Goal: Task Accomplishment & Management: Use online tool/utility

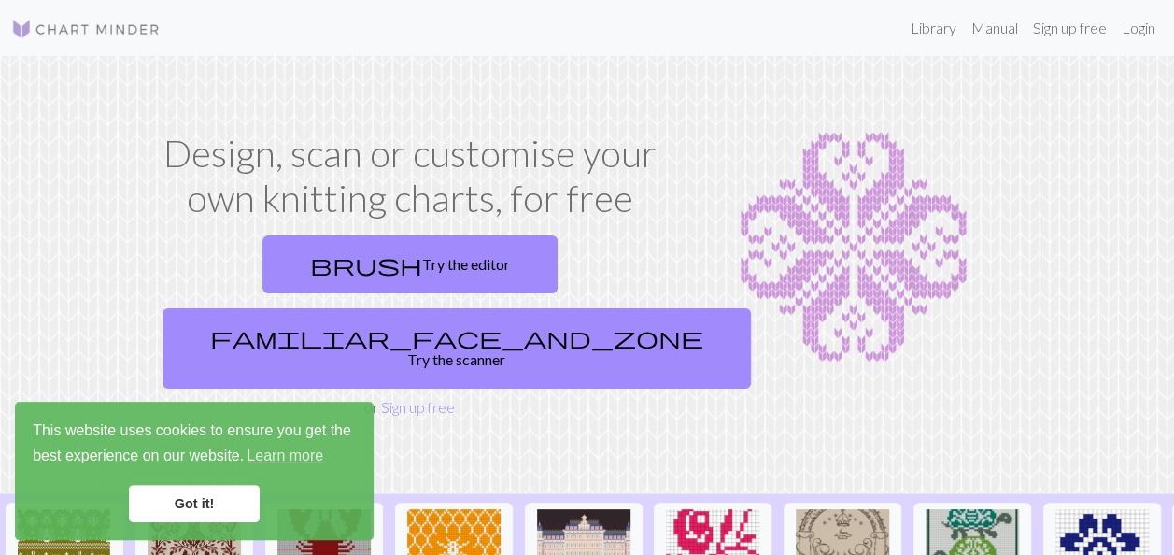
click at [185, 501] on link "Got it!" at bounding box center [194, 503] width 131 height 37
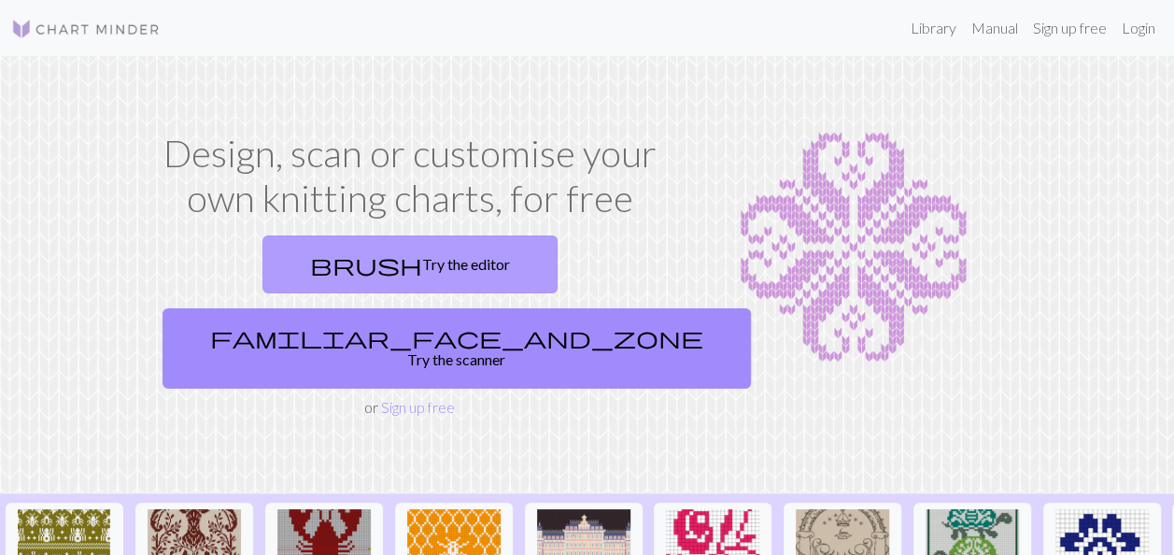
click at [284, 262] on link "brush Try the editor" at bounding box center [409, 264] width 295 height 58
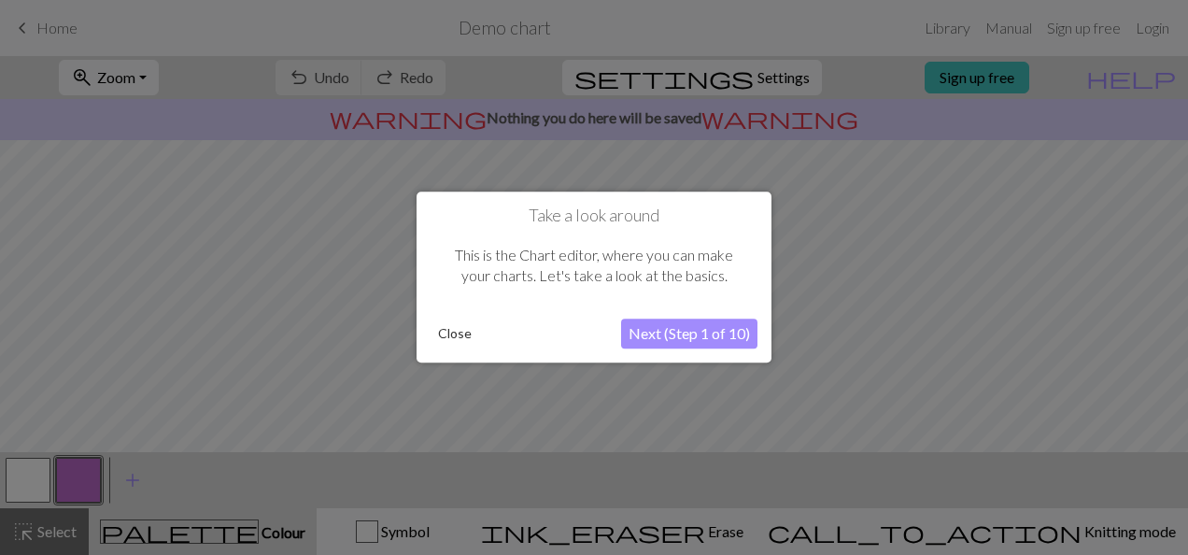
click at [675, 336] on button "Next (Step 1 of 10)" at bounding box center [689, 334] width 136 height 30
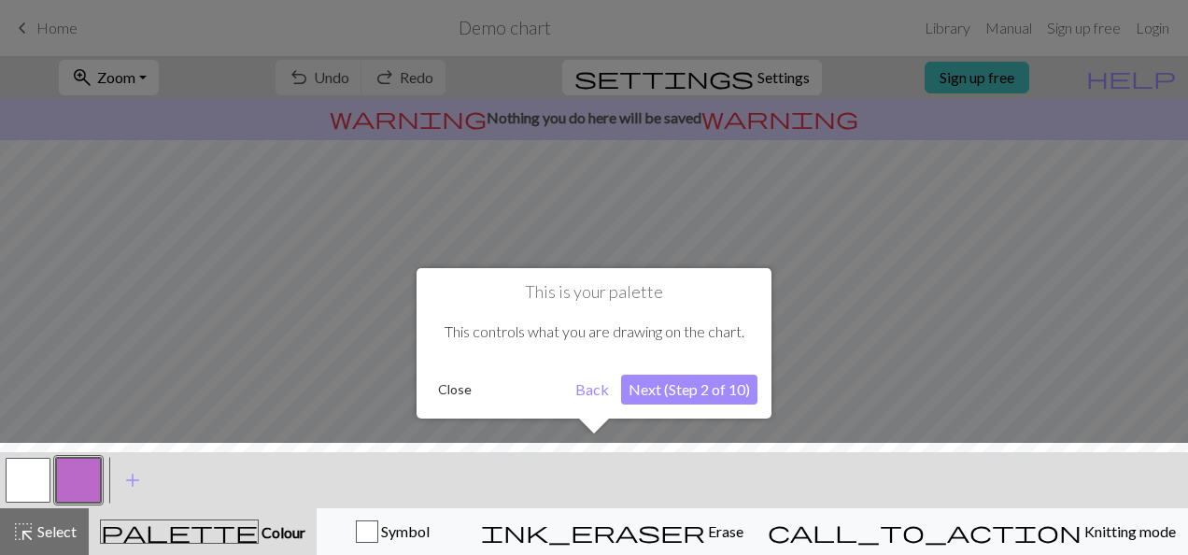
click at [671, 393] on button "Next (Step 2 of 10)" at bounding box center [689, 390] width 136 height 30
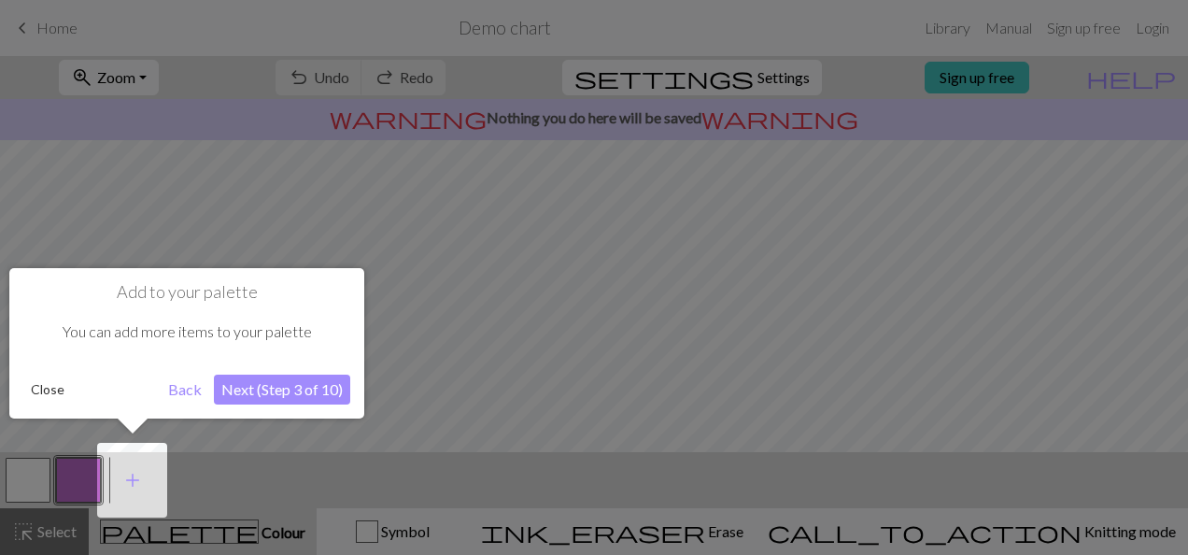
click at [268, 385] on button "Next (Step 3 of 10)" at bounding box center [282, 390] width 136 height 30
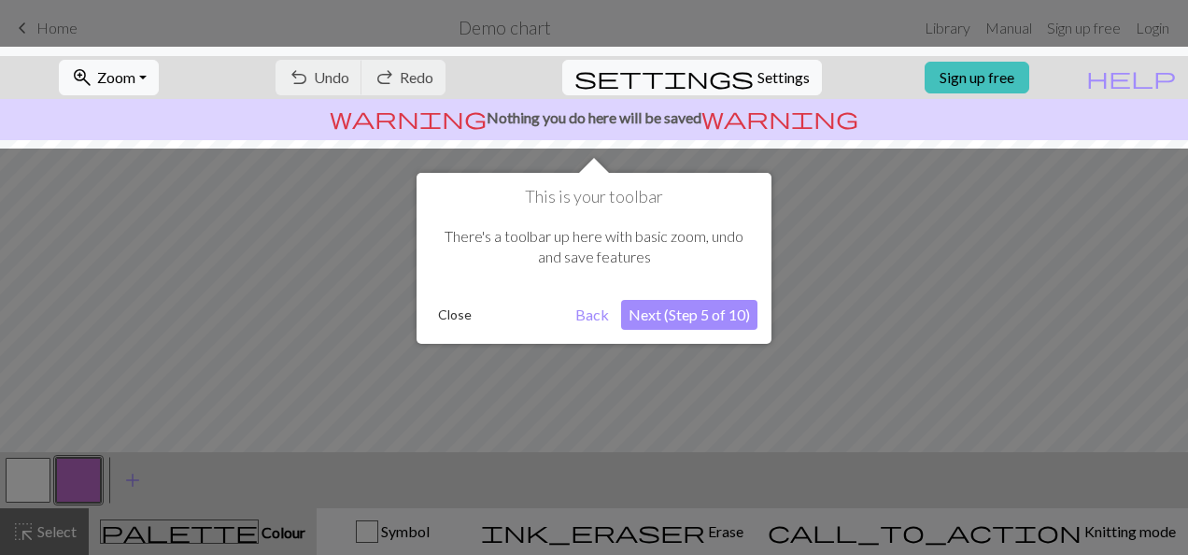
click at [680, 314] on button "Next (Step 5 of 10)" at bounding box center [689, 315] width 136 height 30
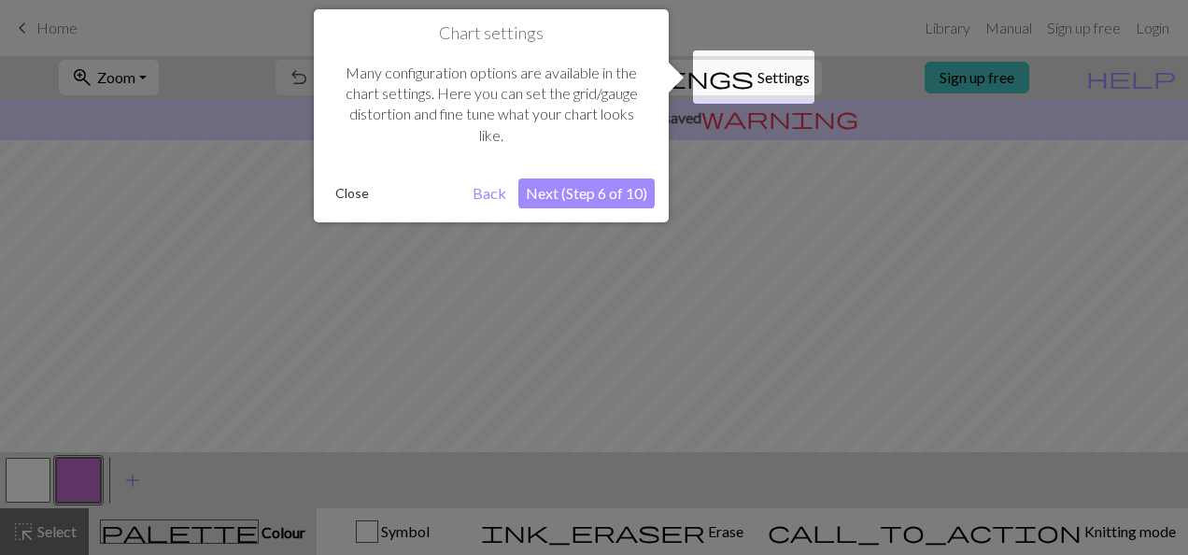
click at [587, 191] on button "Next (Step 6 of 10)" at bounding box center [586, 193] width 136 height 30
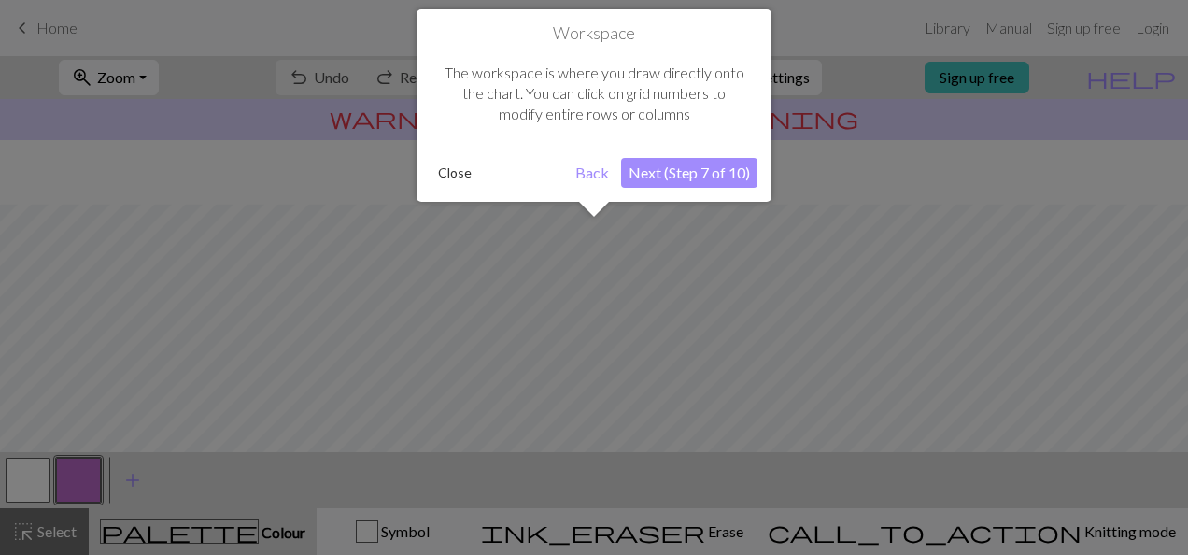
scroll to position [111, 0]
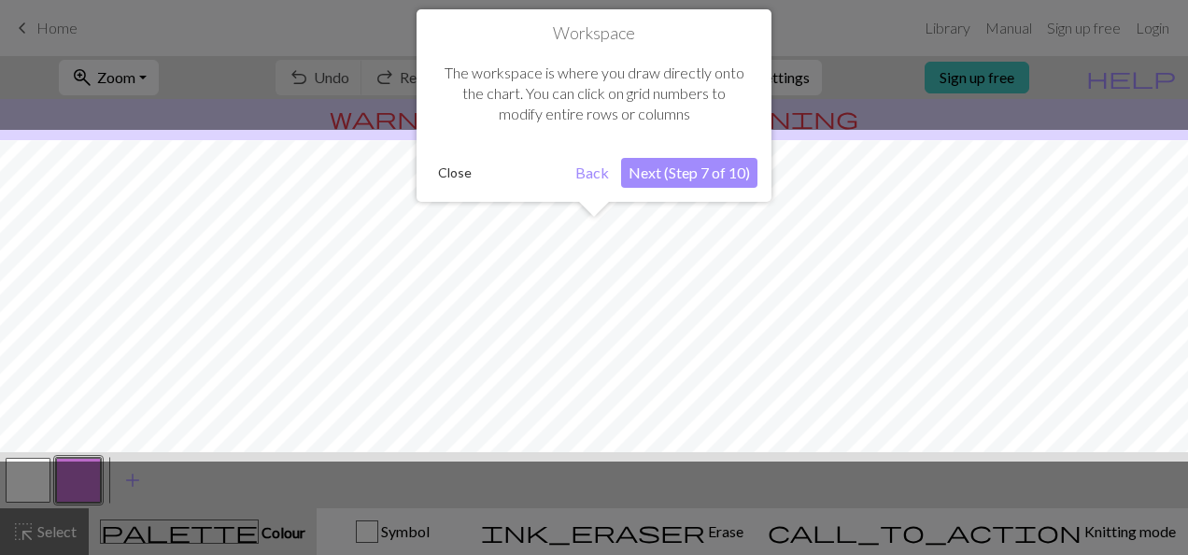
click at [665, 162] on button "Next (Step 7 of 10)" at bounding box center [689, 173] width 136 height 30
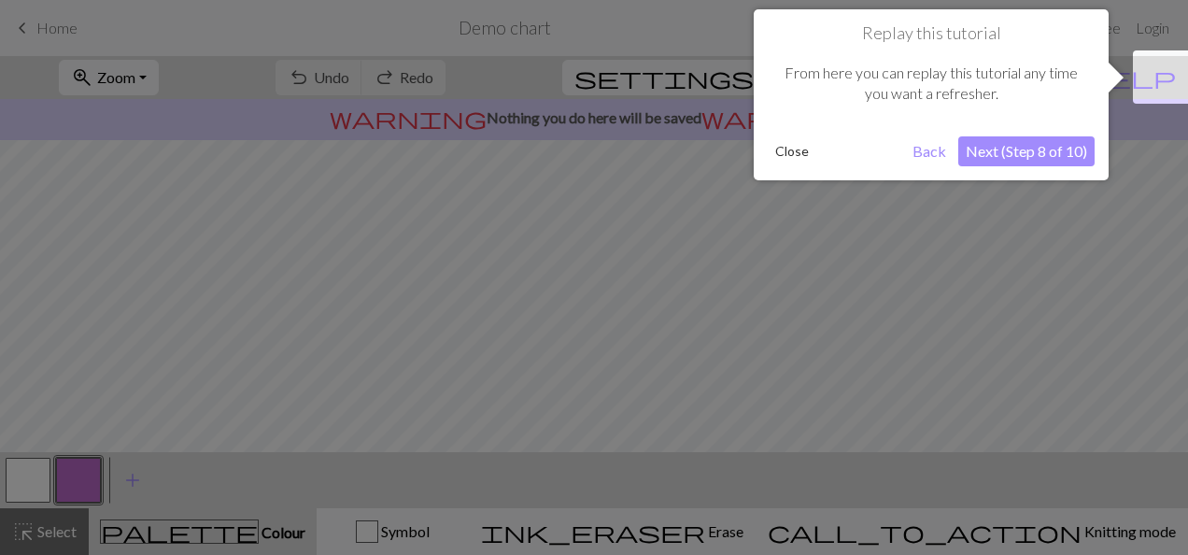
click at [1014, 155] on button "Next (Step 8 of 10)" at bounding box center [1026, 151] width 136 height 30
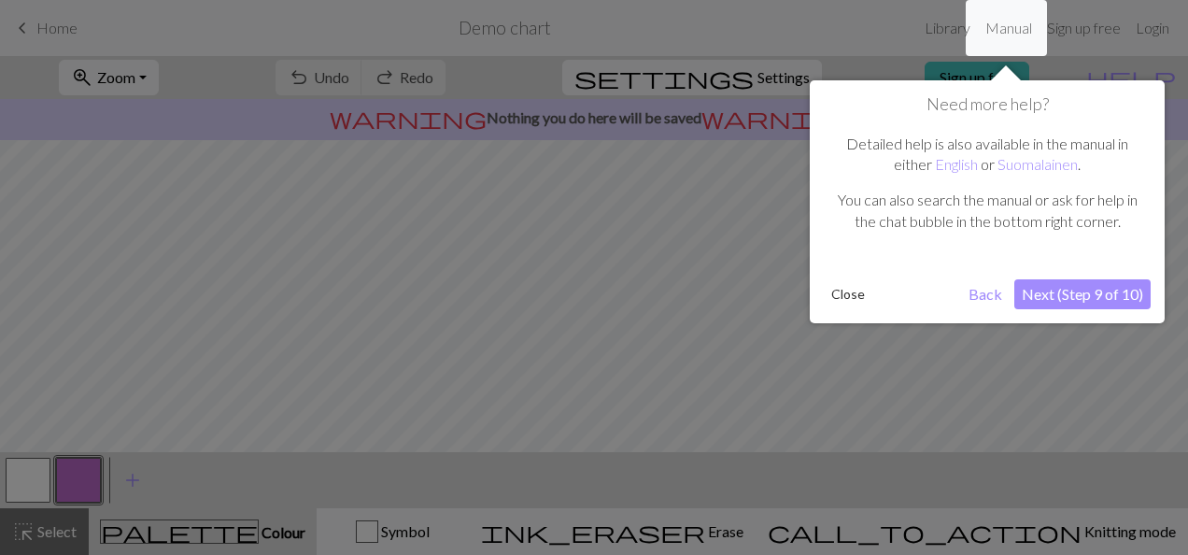
click at [1080, 296] on button "Next (Step 9 of 10)" at bounding box center [1082, 294] width 136 height 30
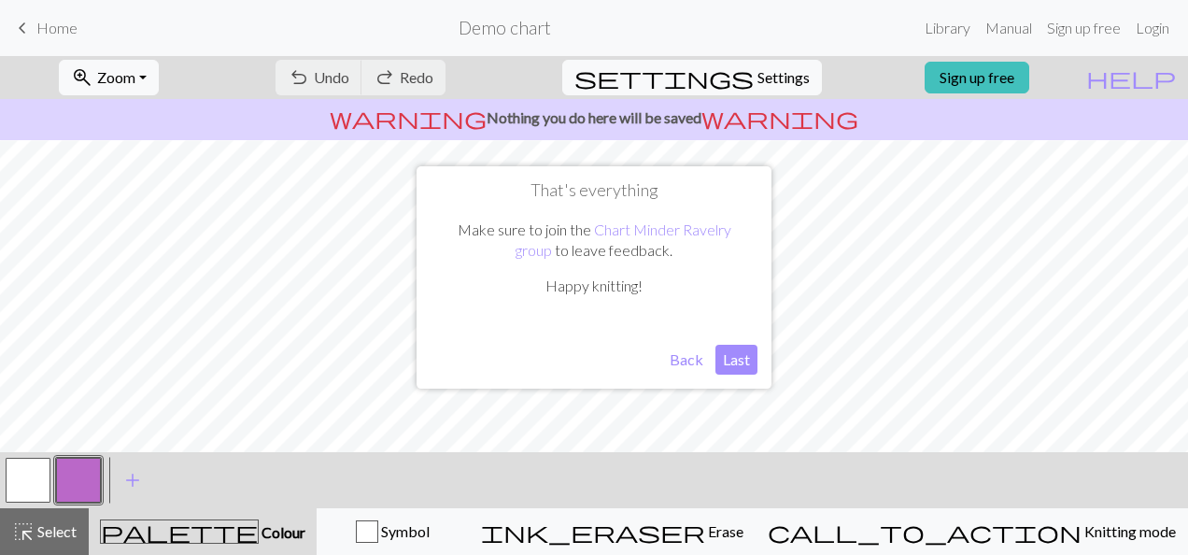
click at [732, 361] on button "Last" at bounding box center [736, 360] width 42 height 30
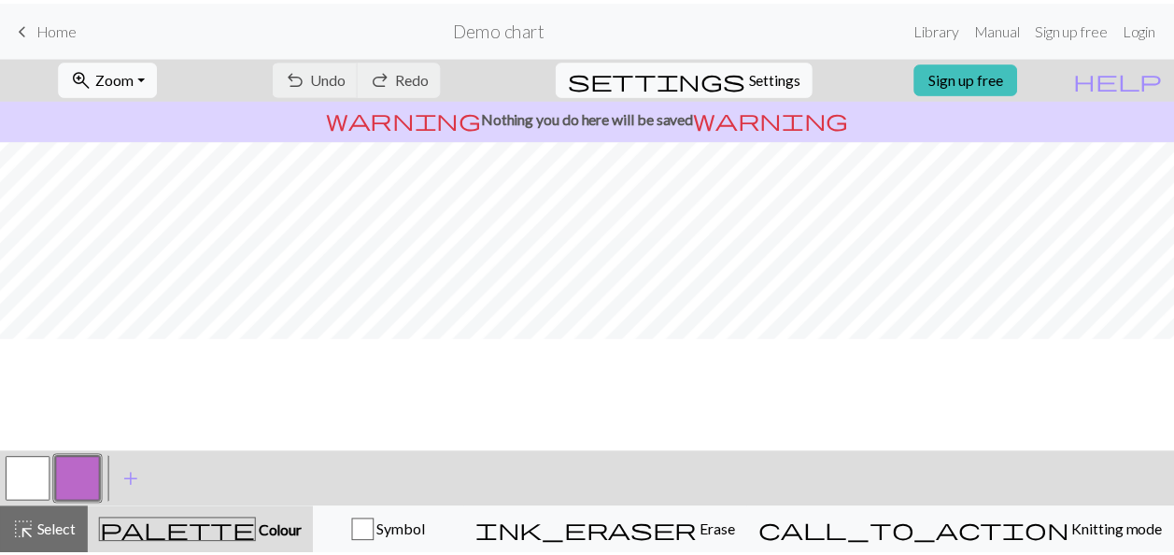
scroll to position [0, 0]
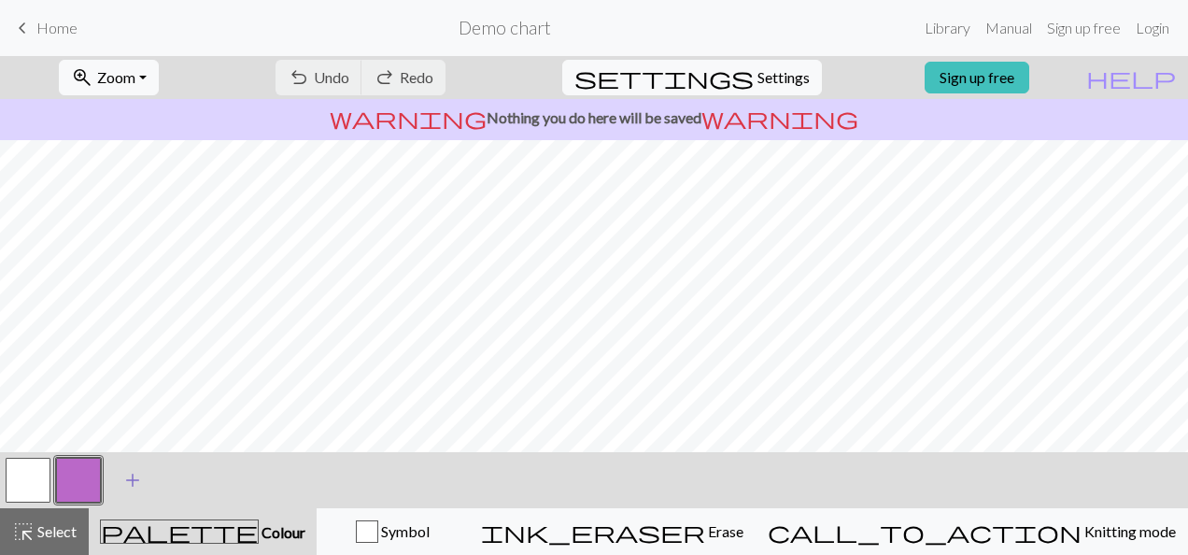
click at [140, 479] on span "add" at bounding box center [132, 480] width 22 height 26
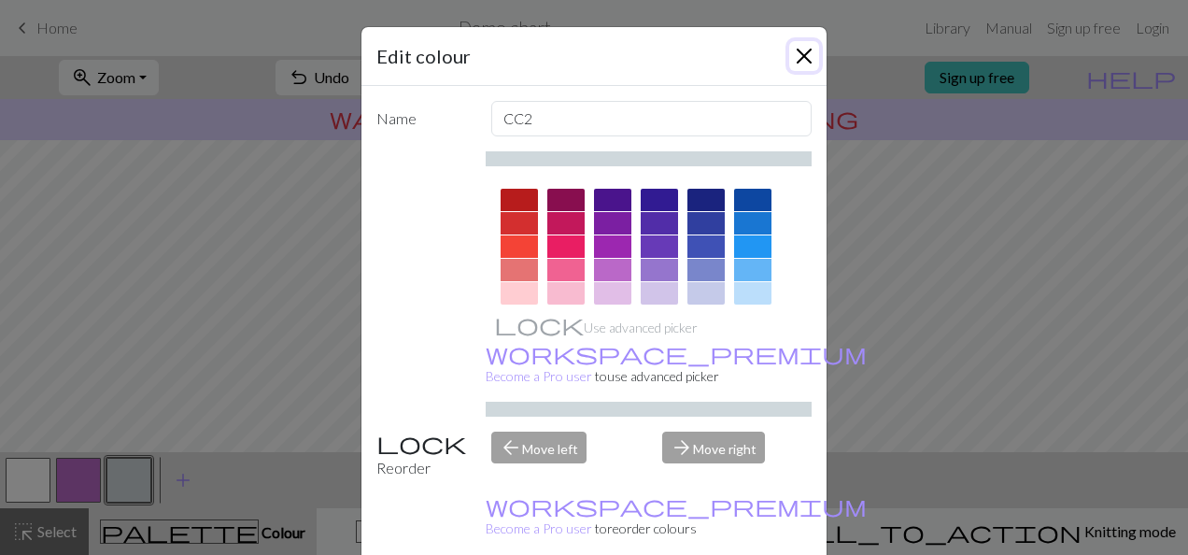
click at [790, 55] on button "Close" at bounding box center [804, 56] width 30 height 30
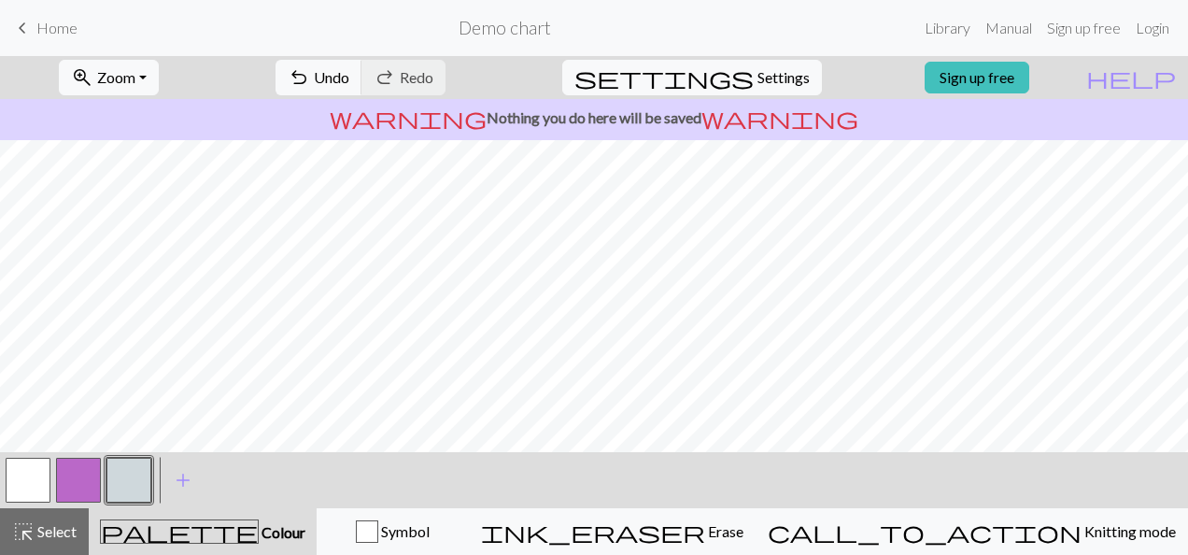
click at [39, 481] on button "button" at bounding box center [28, 480] width 45 height 45
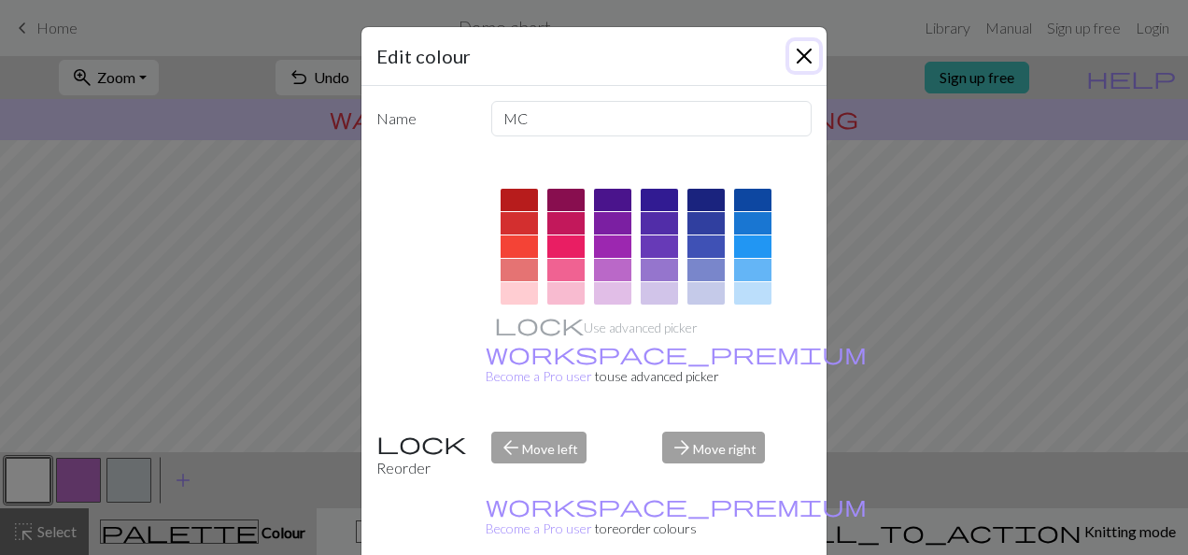
click at [806, 56] on button "Close" at bounding box center [804, 56] width 30 height 30
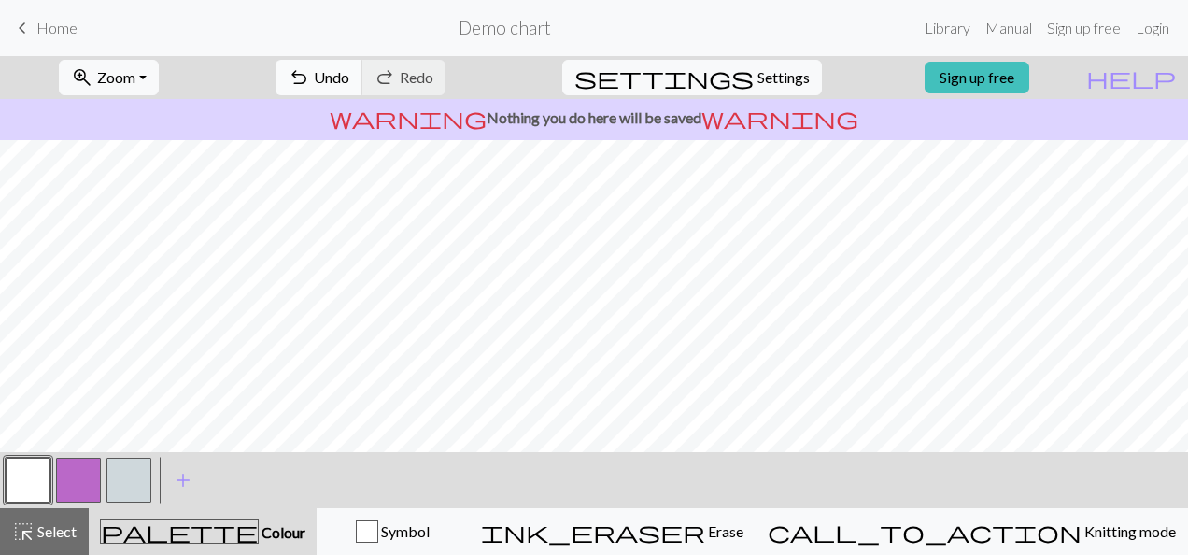
click at [362, 77] on button "undo Undo Undo" at bounding box center [319, 77] width 87 height 35
click at [394, 77] on div "undo Undo Undo redo Redo Redo" at bounding box center [361, 77] width 198 height 43
click at [51, 36] on link "keyboard_arrow_left Home" at bounding box center [44, 28] width 66 height 32
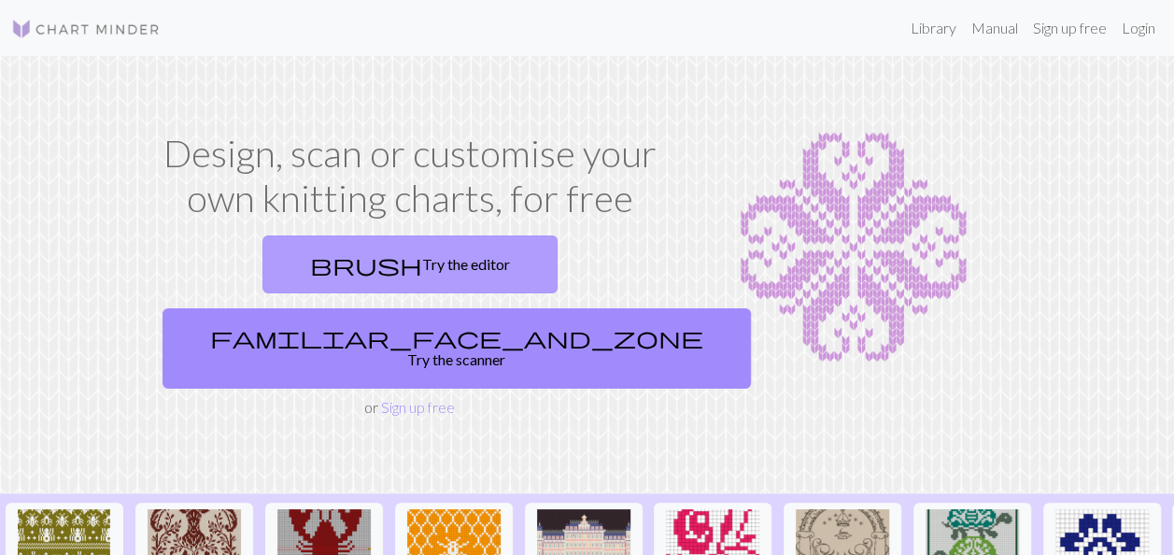
click at [310, 265] on span "brush" at bounding box center [366, 264] width 112 height 26
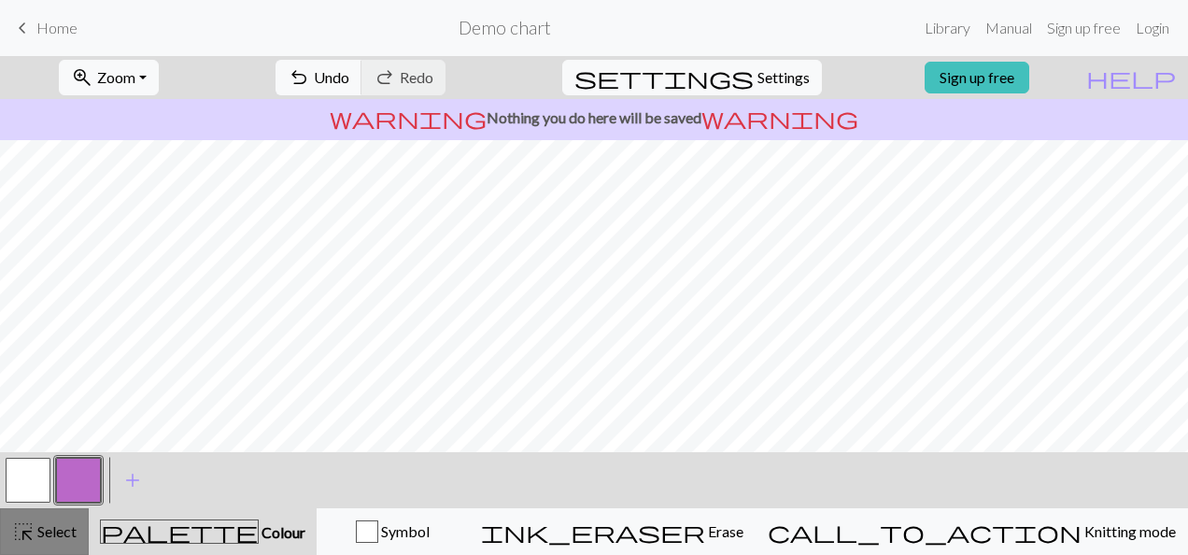
click at [51, 531] on span "Select" at bounding box center [56, 531] width 42 height 18
click at [1014, 31] on link "Manual" at bounding box center [1009, 27] width 62 height 37
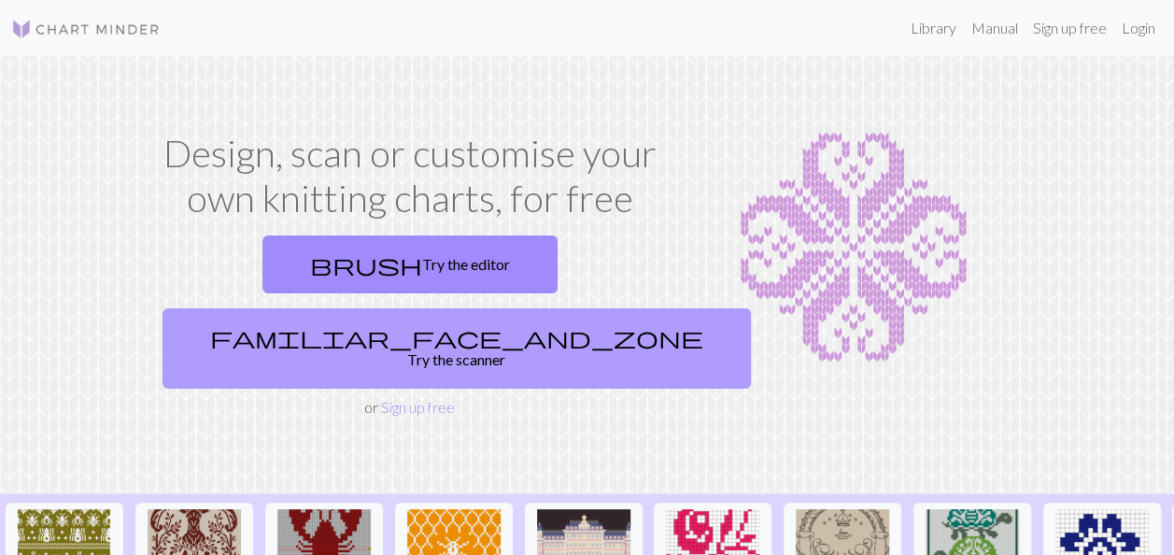
click at [506, 308] on link "familiar_face_and_zone Try the scanner" at bounding box center [457, 348] width 588 height 80
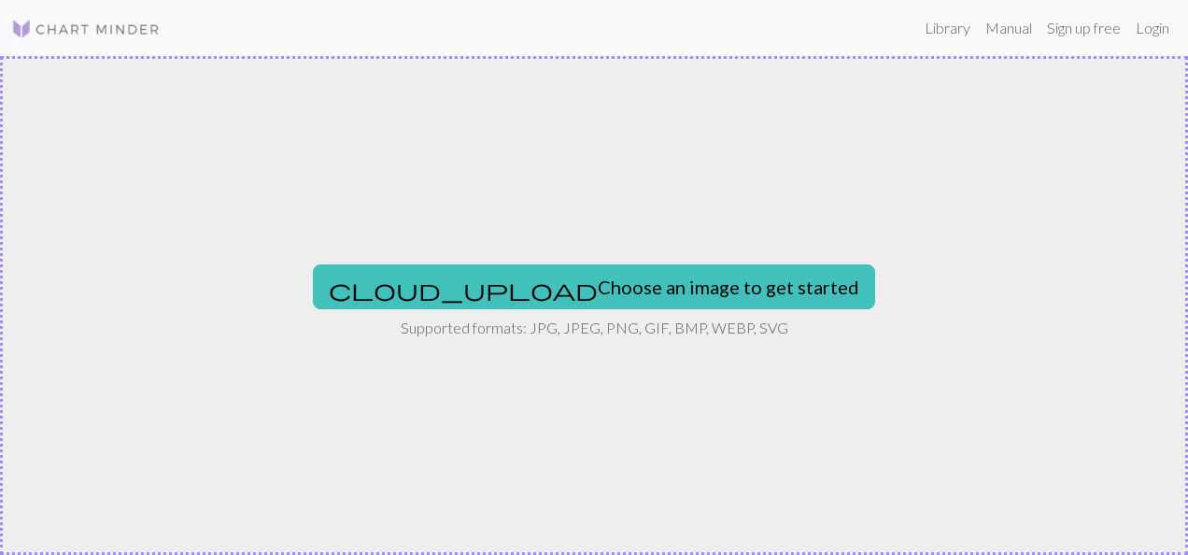
drag, startPoint x: 506, startPoint y: 264, endPoint x: 37, endPoint y: 17, distance: 530.2
click at [37, 17] on div "Library Manual Sign up free Login cloud_upload Choose an image to get started S…" at bounding box center [594, 277] width 1188 height 555
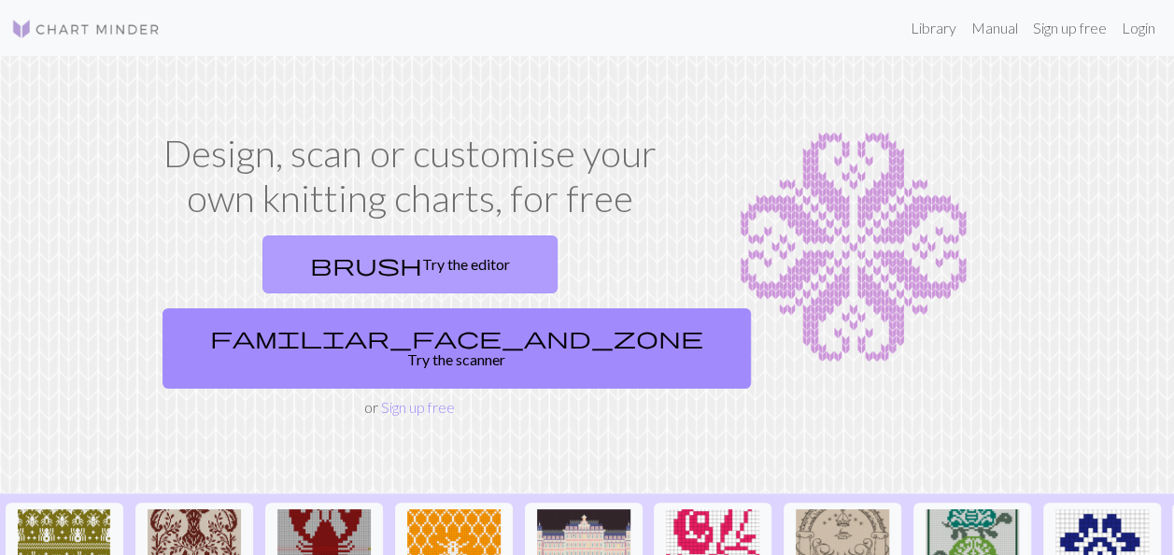
click at [264, 262] on link "brush Try the editor" at bounding box center [409, 264] width 295 height 58
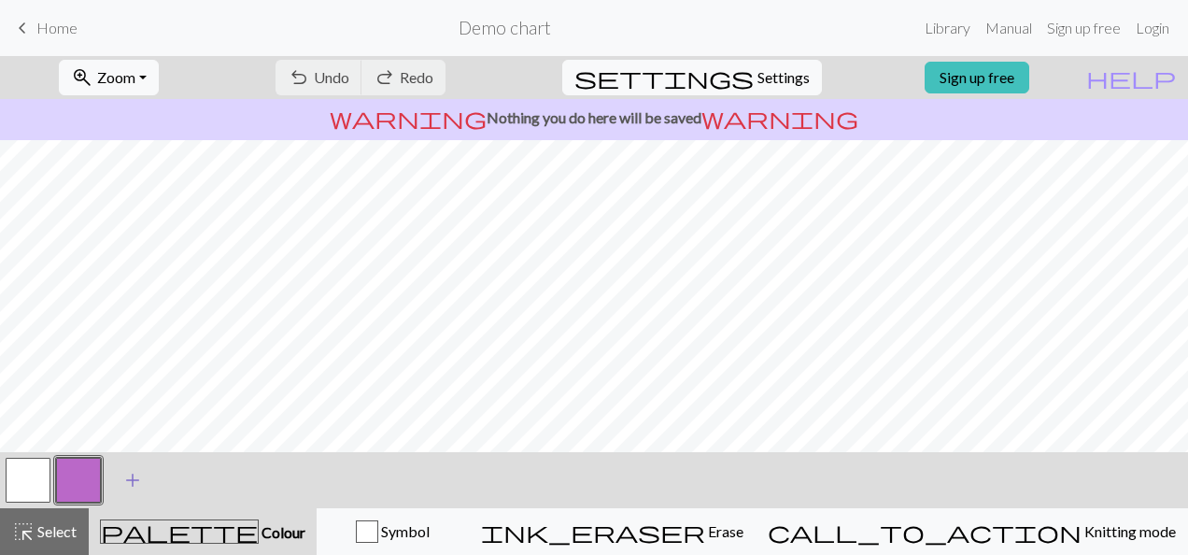
click at [131, 489] on span "add" at bounding box center [132, 480] width 22 height 26
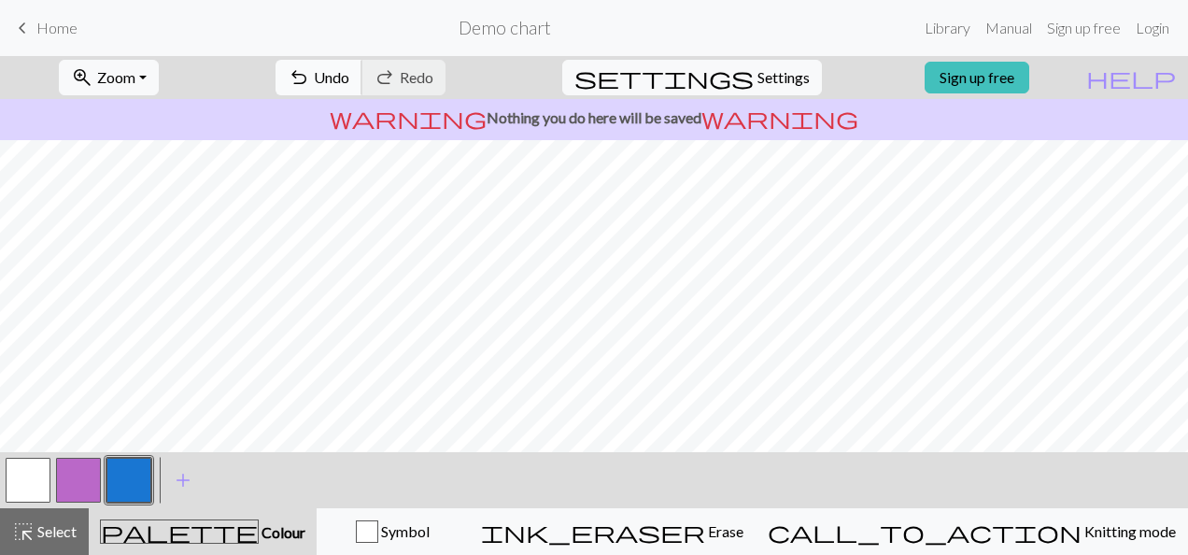
click at [310, 77] on span "undo" at bounding box center [299, 77] width 22 height 26
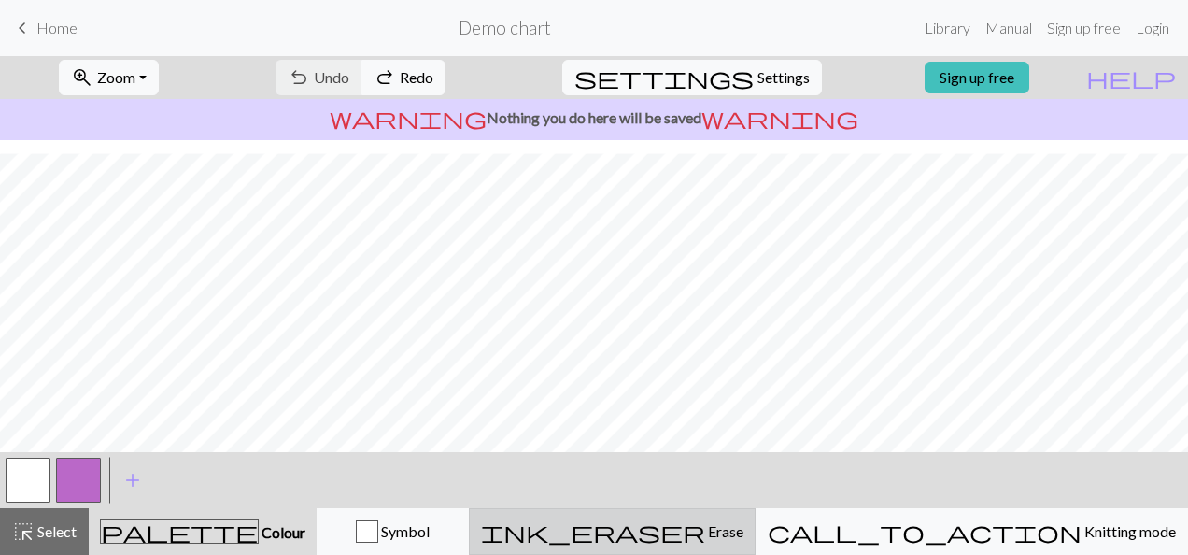
click at [705, 525] on span "ink_eraser" at bounding box center [593, 531] width 224 height 26
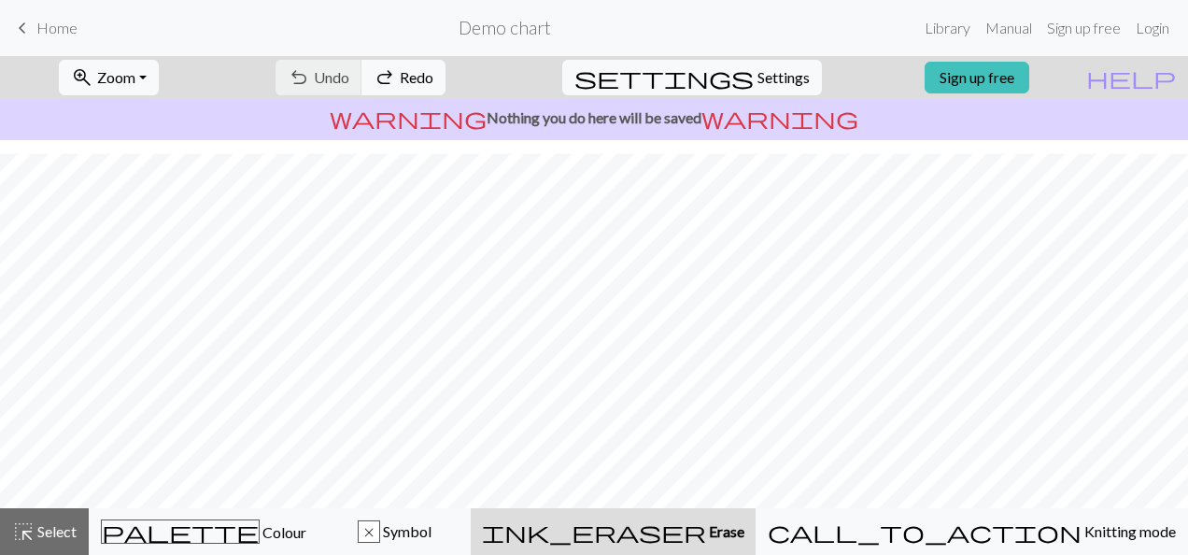
scroll to position [327, 0]
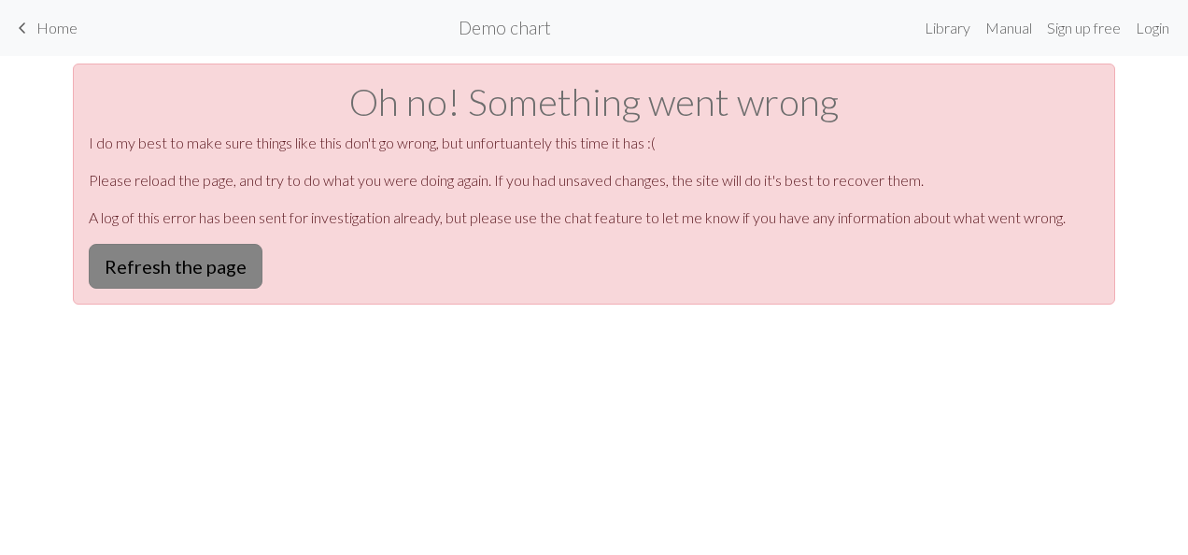
click at [155, 270] on button "Refresh the page" at bounding box center [176, 266] width 174 height 45
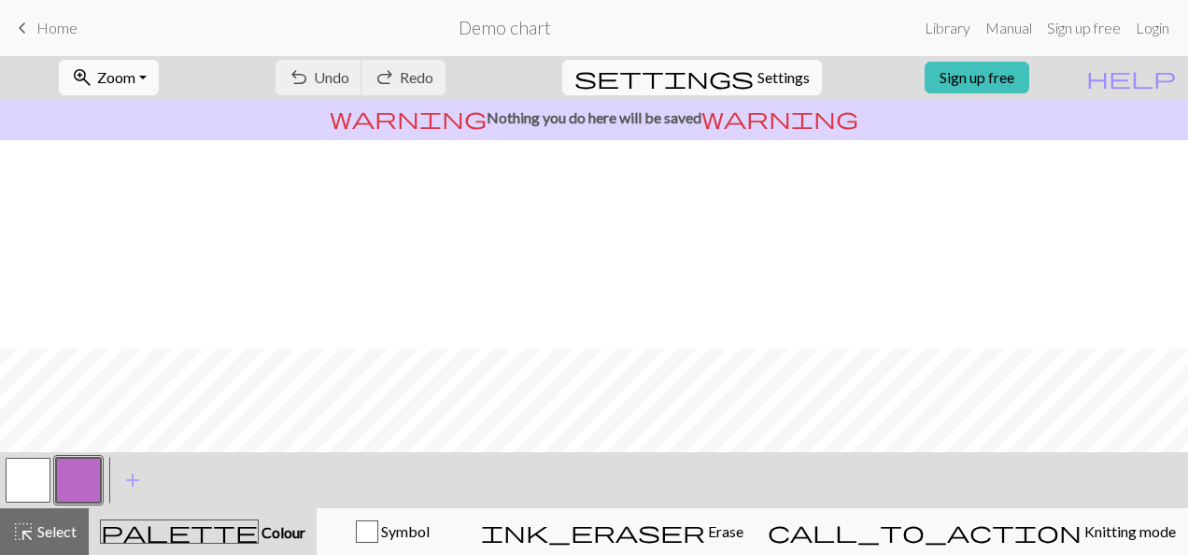
scroll to position [216, 0]
click at [32, 521] on span "highlight_alt" at bounding box center [23, 531] width 22 height 26
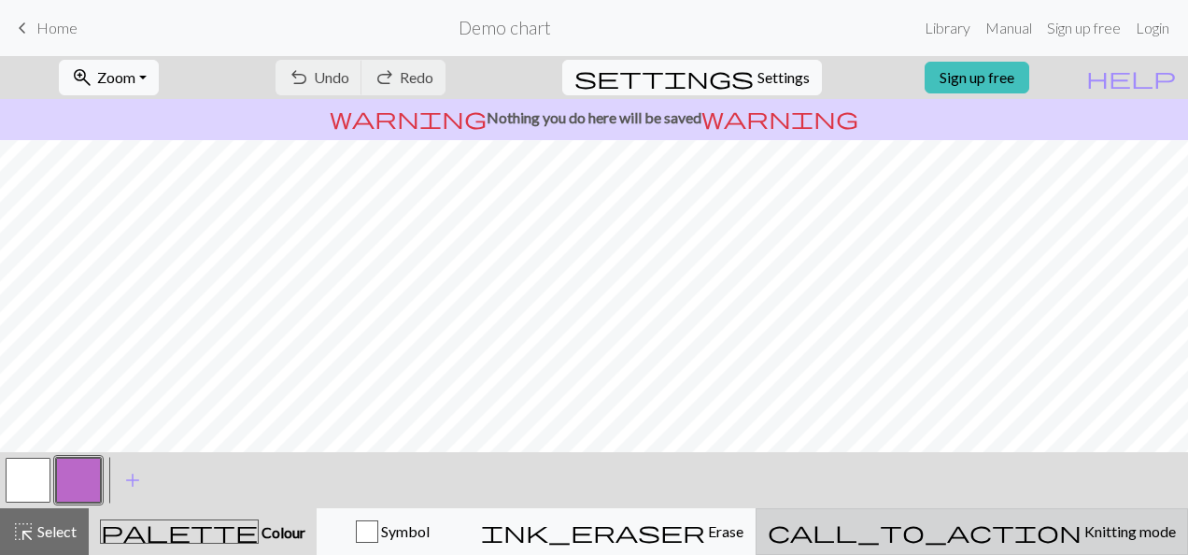
click at [1082, 535] on span "Knitting mode" at bounding box center [1129, 531] width 94 height 18
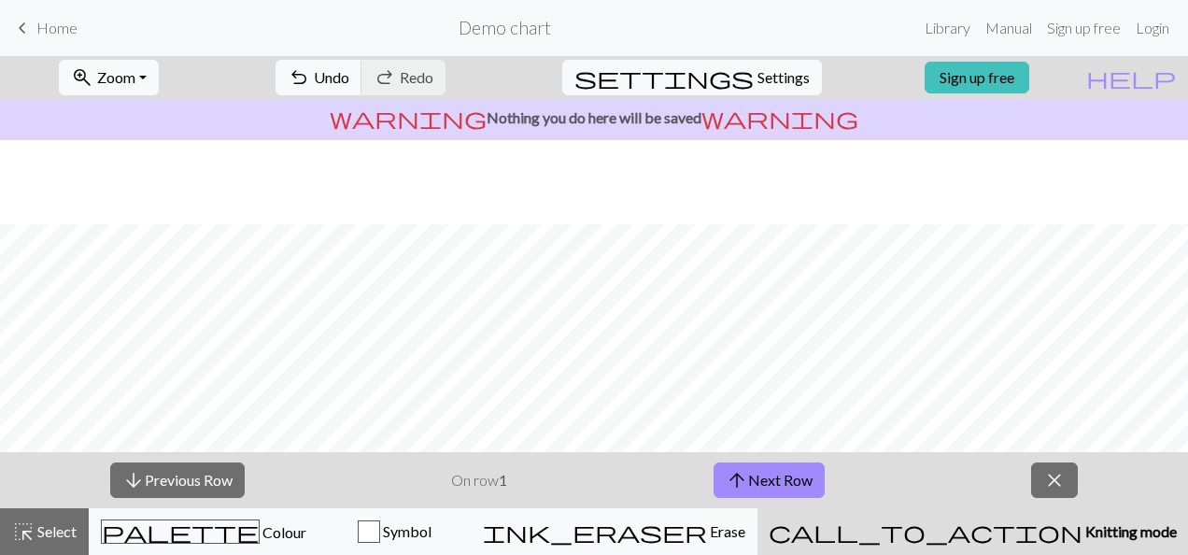
scroll to position [383, 0]
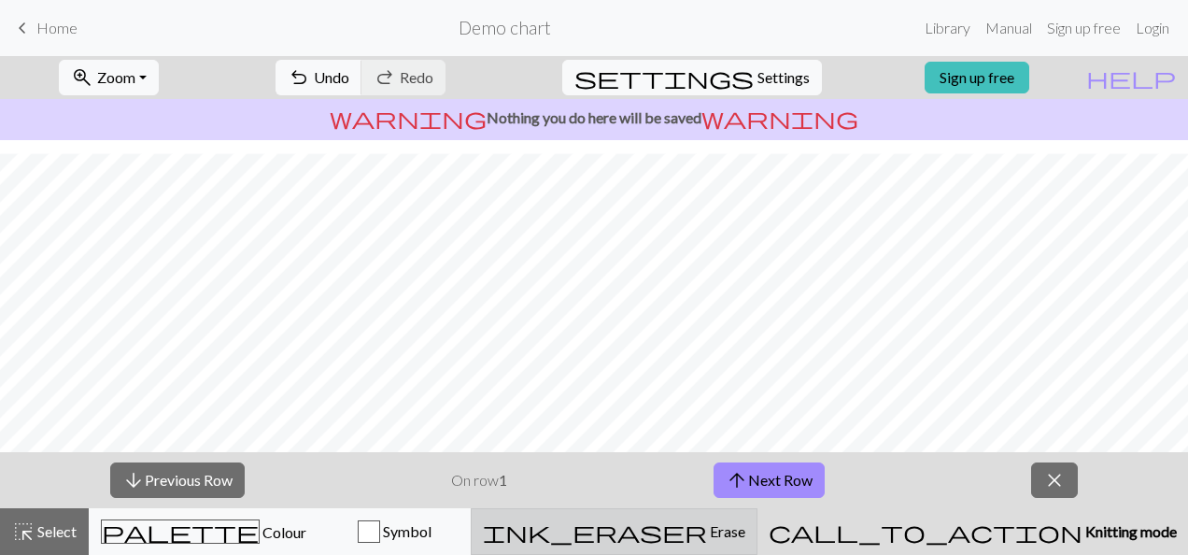
click at [707, 539] on span "ink_eraser" at bounding box center [595, 531] width 224 height 26
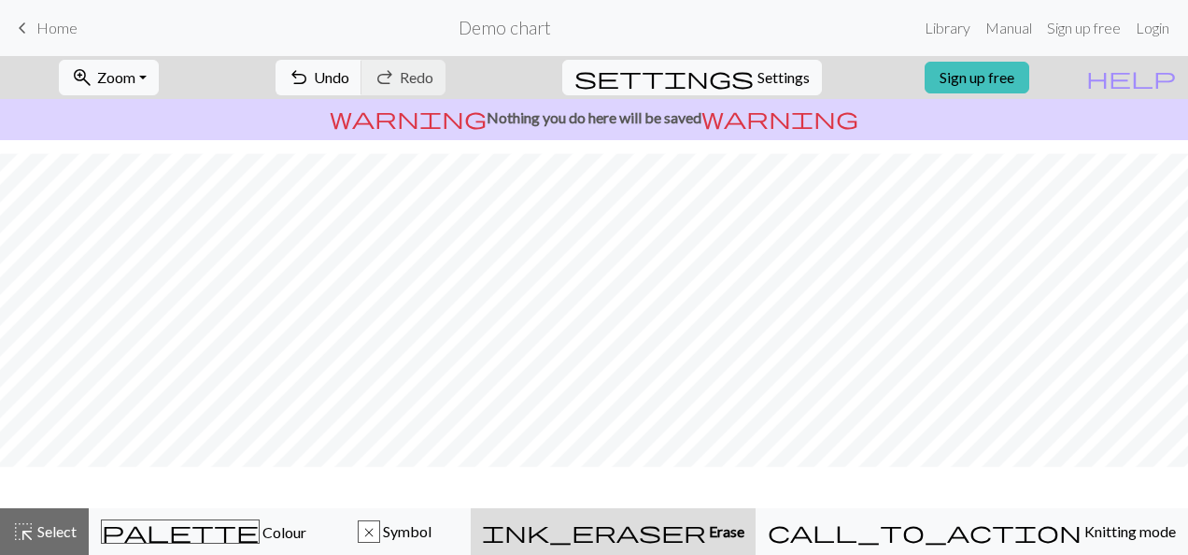
scroll to position [327, 0]
click at [459, 521] on div "x Symbol" at bounding box center [395, 531] width 128 height 22
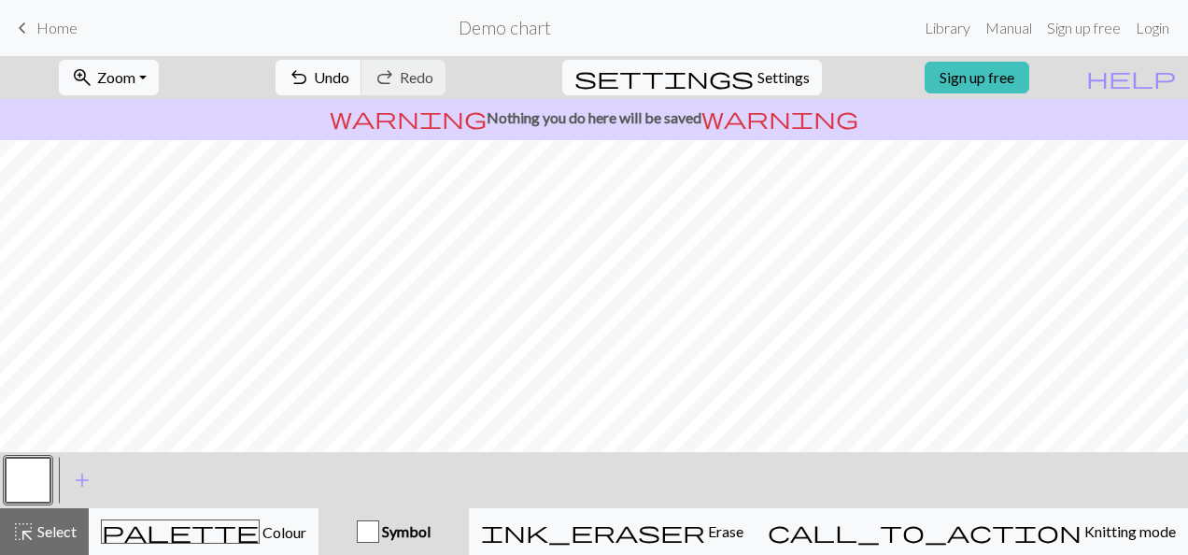
click at [28, 28] on span "keyboard_arrow_left" at bounding box center [22, 28] width 22 height 26
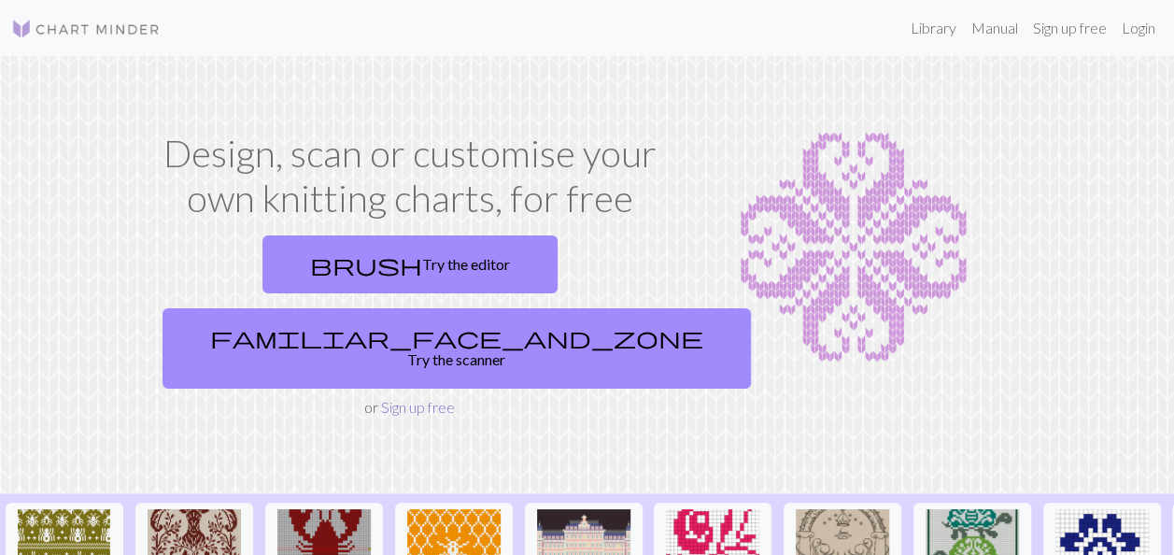
click at [419, 398] on link "Sign up free" at bounding box center [418, 407] width 74 height 18
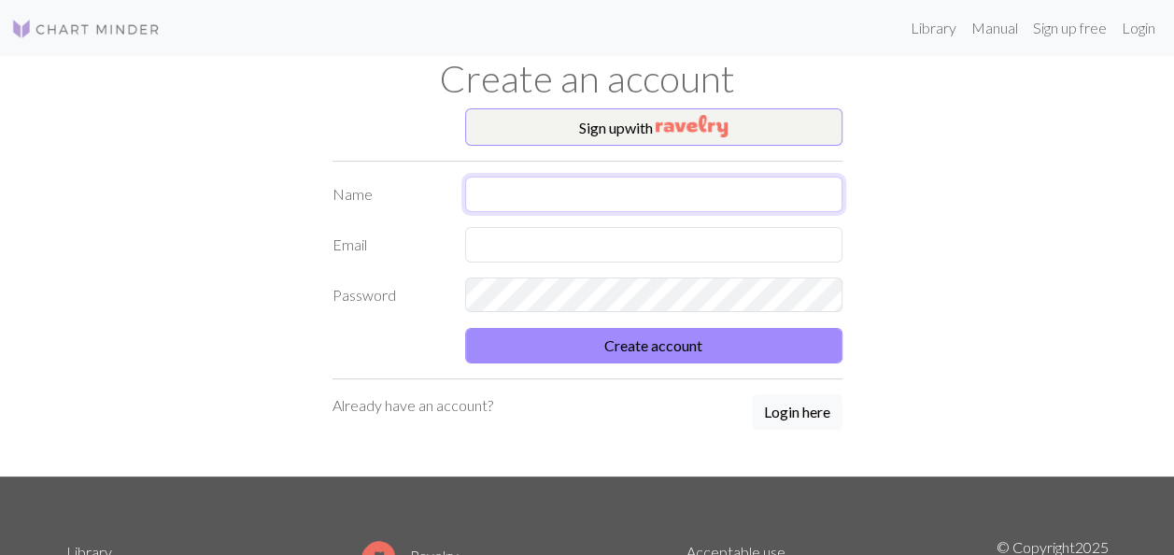
click at [589, 193] on input "text" at bounding box center [653, 194] width 377 height 35
type input "[PERSON_NAME]"
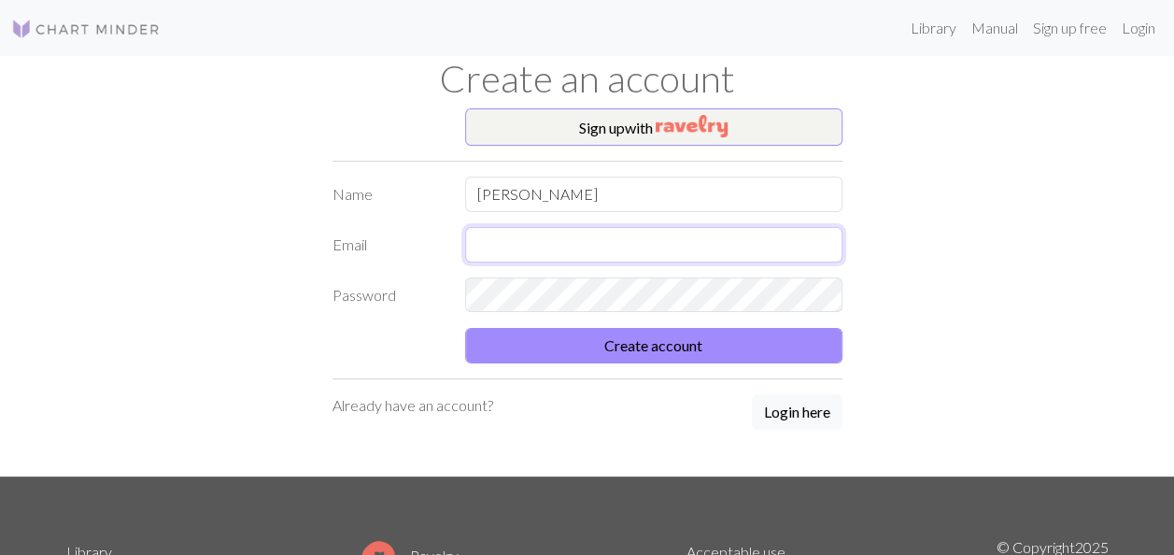
type input "[EMAIL_ADDRESS][DOMAIN_NAME]"
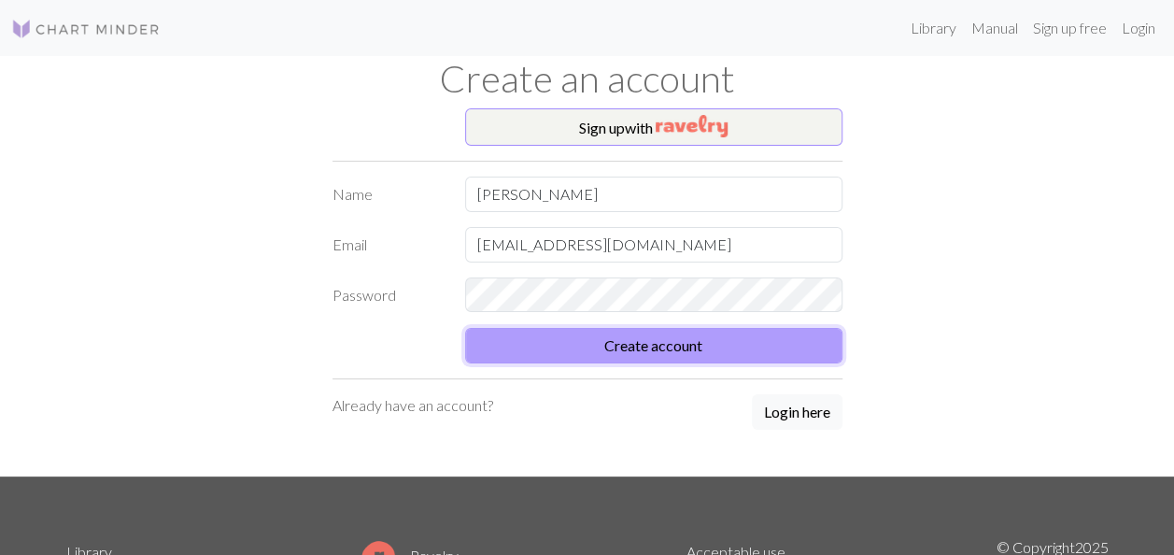
click at [658, 347] on button "Create account" at bounding box center [653, 345] width 377 height 35
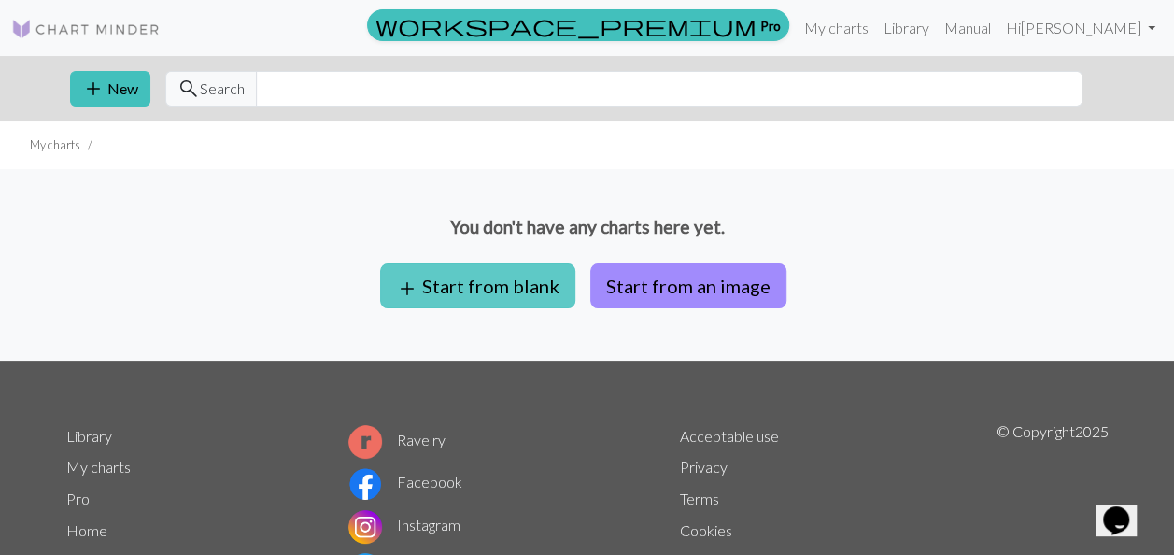
click at [478, 282] on button "add Start from blank" at bounding box center [477, 285] width 195 height 45
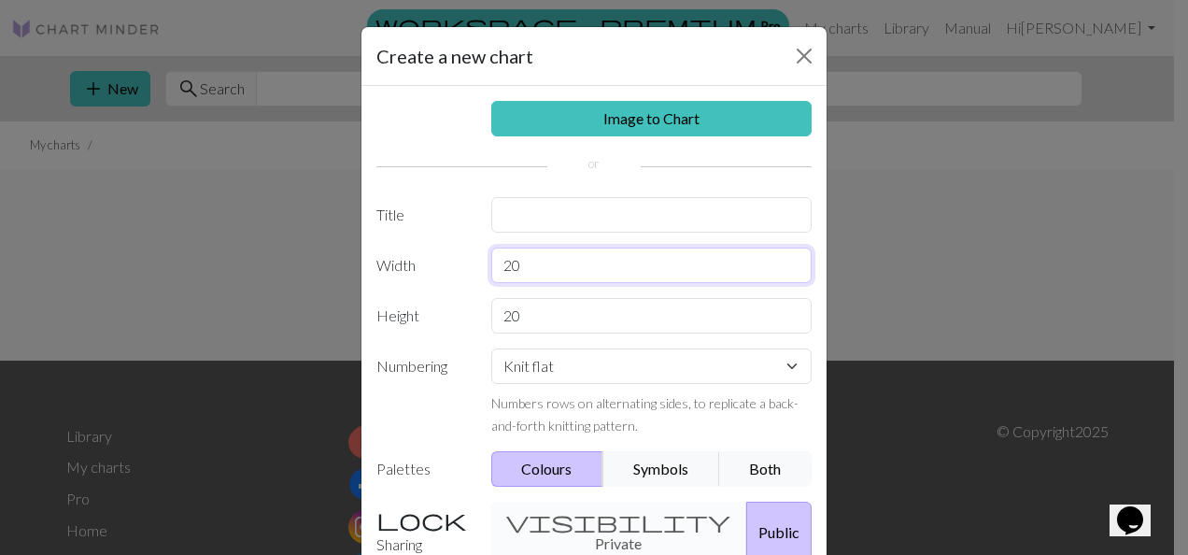
click at [535, 275] on input "20" at bounding box center [651, 265] width 321 height 35
type input "23"
click at [531, 319] on input "20" at bounding box center [651, 315] width 321 height 35
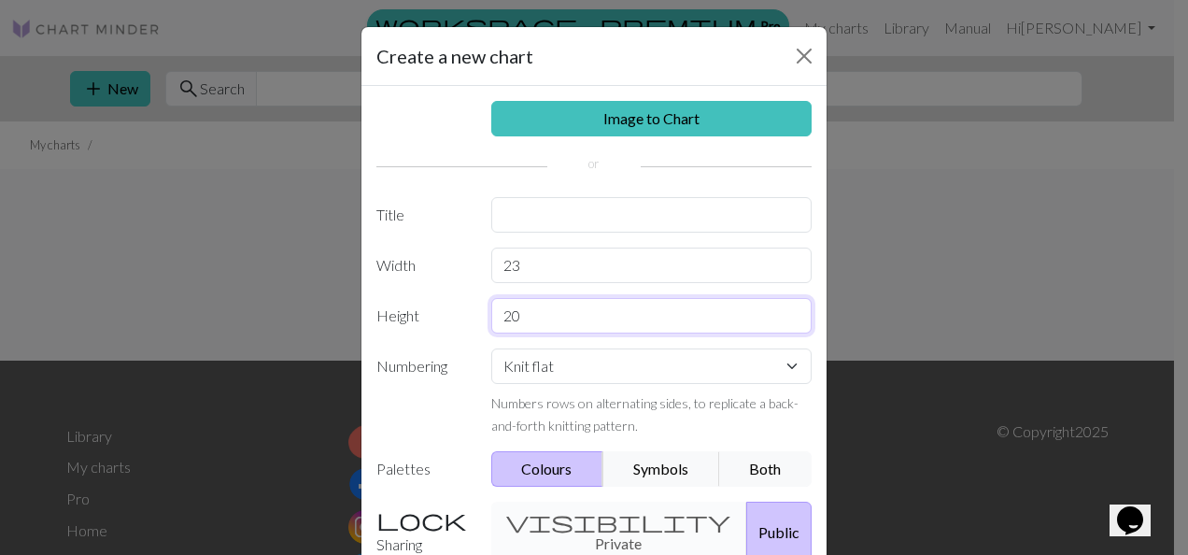
type input "2"
type input "40"
click at [533, 372] on select "Knit flat Knit in the round Lace knitting Cross stitch" at bounding box center [651, 365] width 321 height 35
select select "round"
click at [491, 348] on select "Knit flat Knit in the round Lace knitting Cross stitch" at bounding box center [651, 365] width 321 height 35
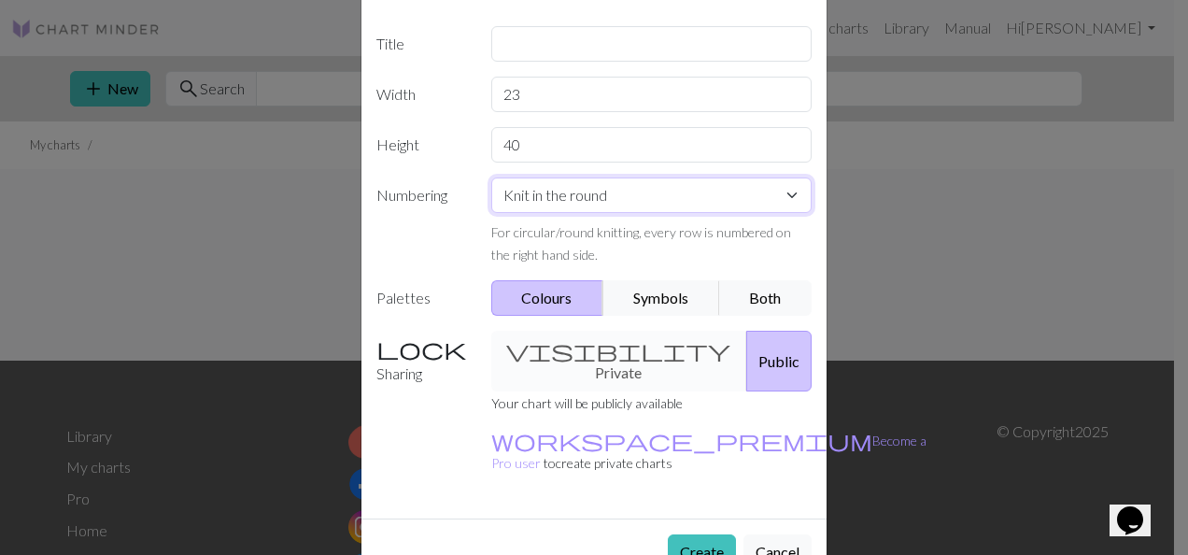
scroll to position [179, 0]
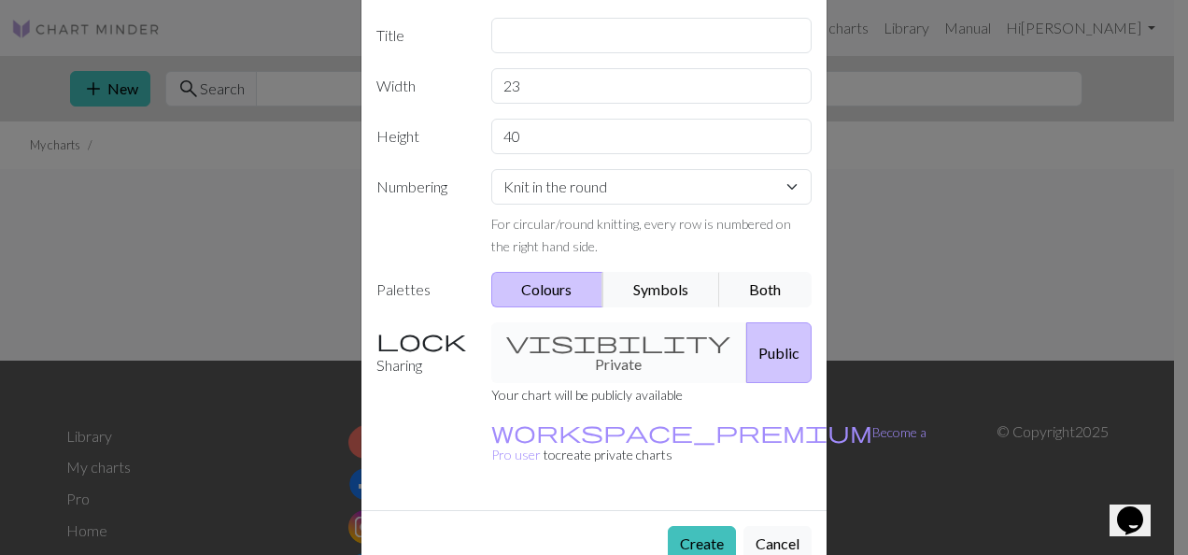
click at [583, 335] on div "visibility Private Public" at bounding box center [652, 352] width 344 height 61
click at [691, 526] on button "Create" at bounding box center [702, 543] width 68 height 35
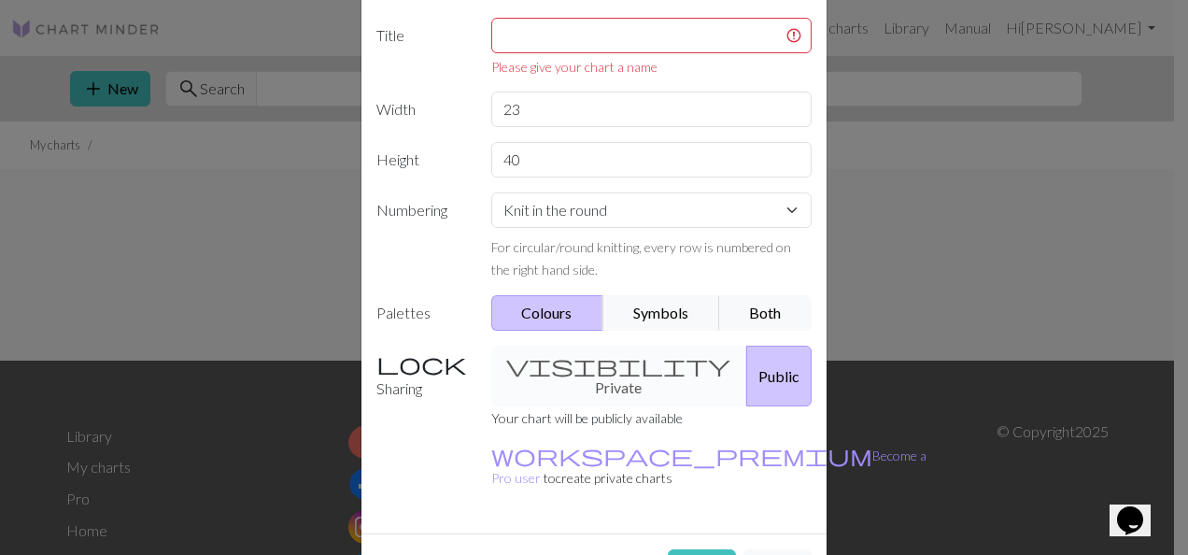
scroll to position [40, 0]
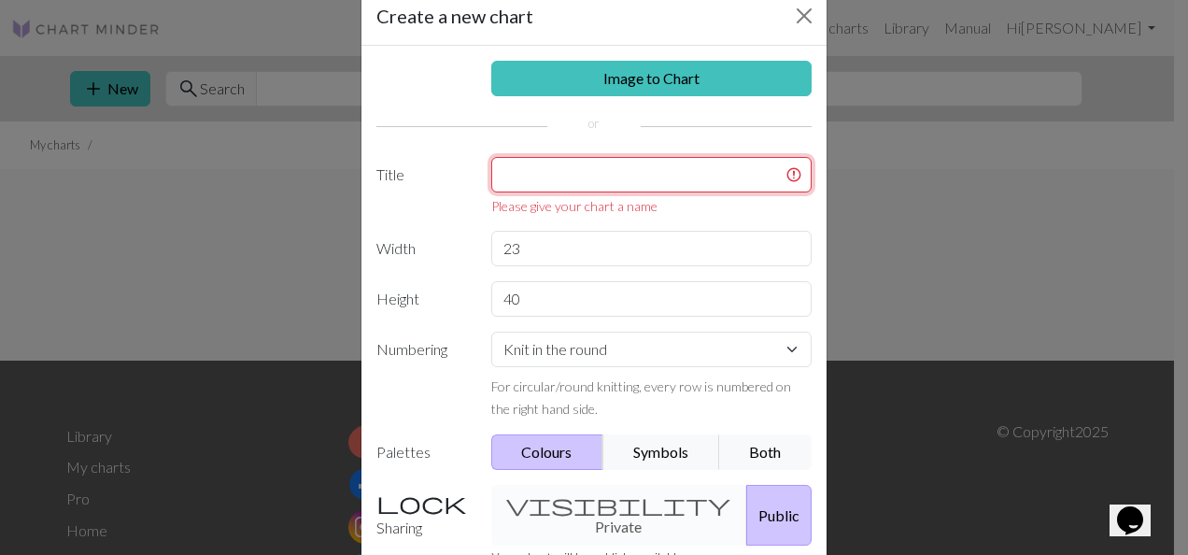
click at [571, 170] on input "text" at bounding box center [651, 174] width 321 height 35
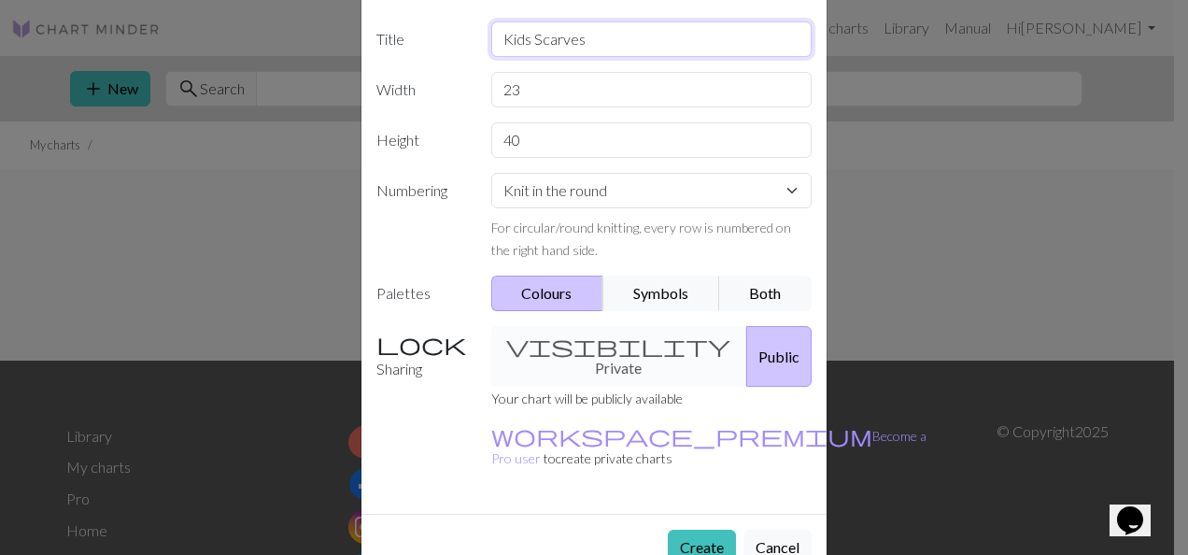
scroll to position [179, 0]
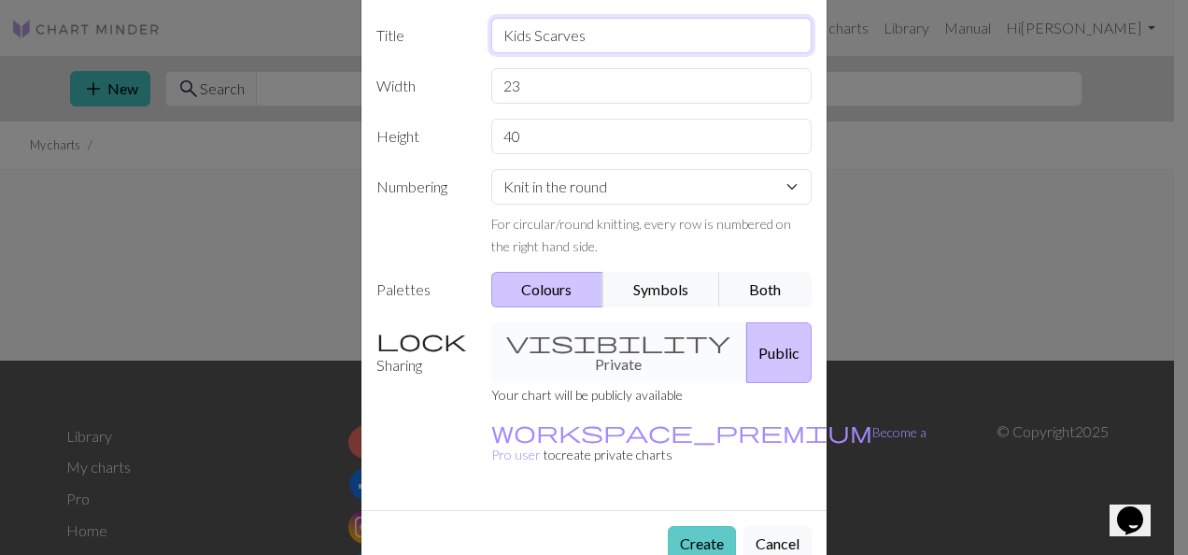
type input "Kids Scarves"
click at [705, 526] on button "Create" at bounding box center [702, 543] width 68 height 35
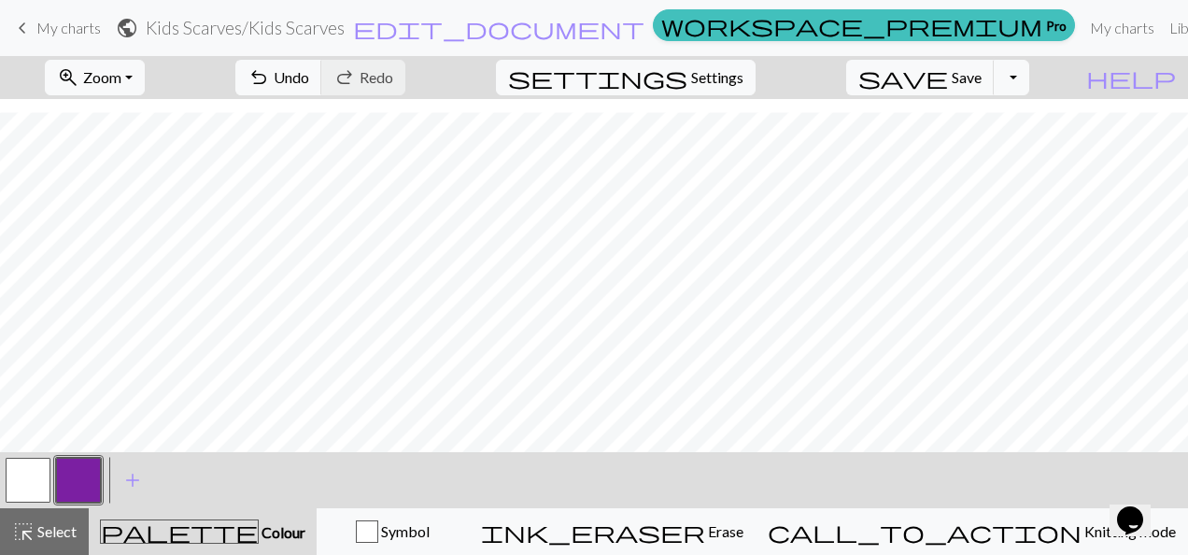
scroll to position [491, 0]
click at [82, 486] on button "button" at bounding box center [78, 480] width 45 height 45
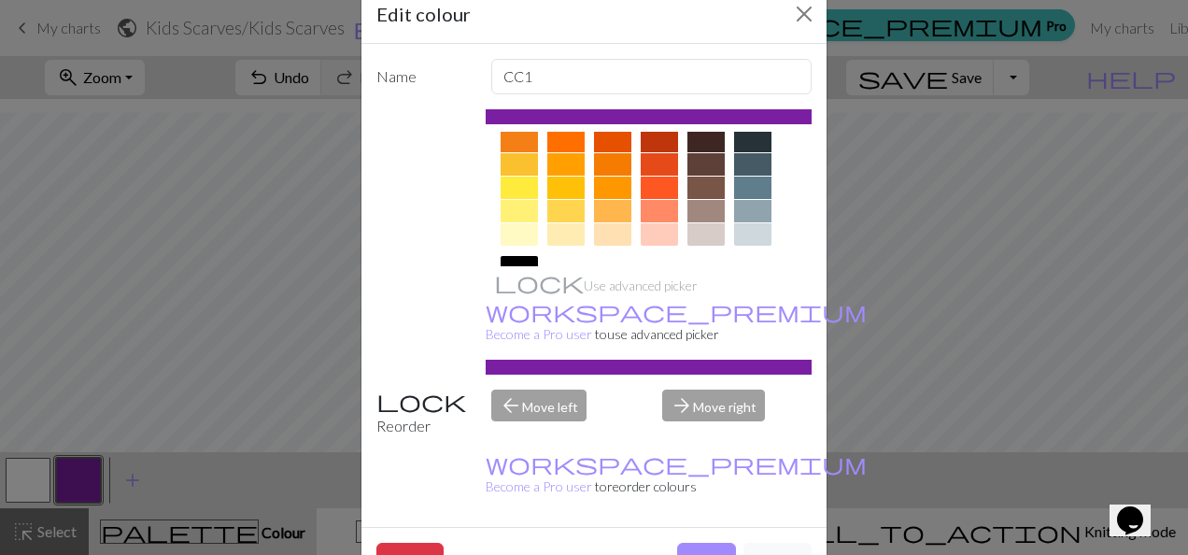
scroll to position [262, 0]
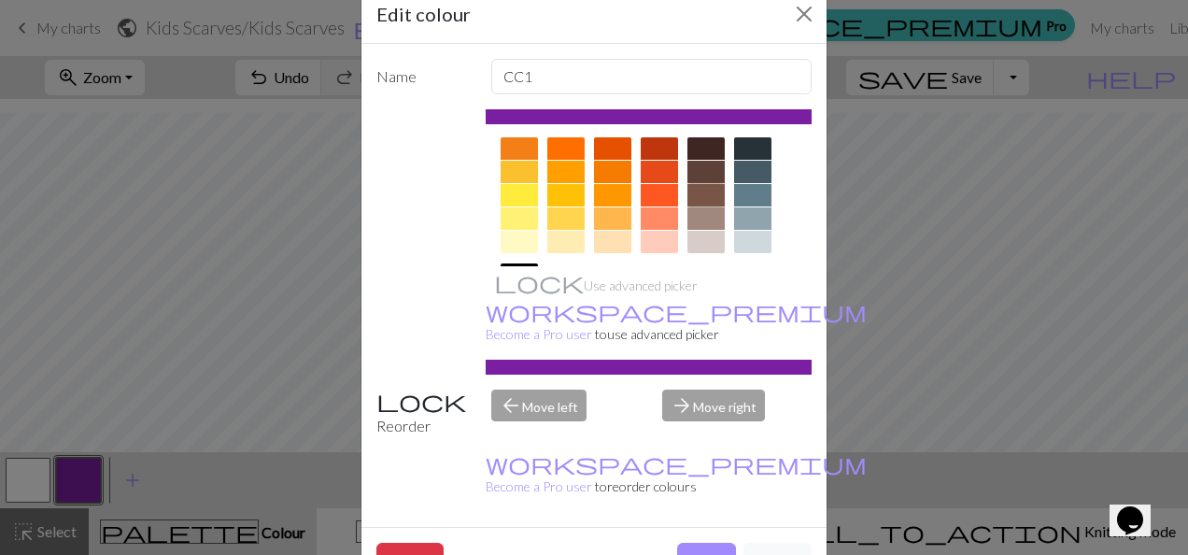
click at [696, 189] on div at bounding box center [705, 195] width 37 height 22
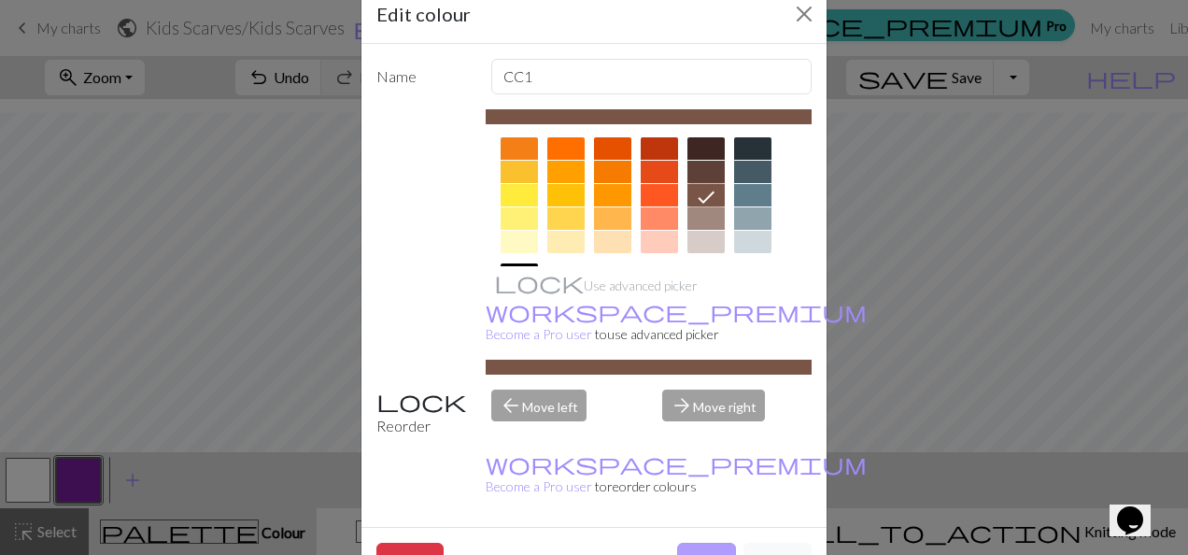
click at [688, 543] on button "Done" at bounding box center [706, 560] width 59 height 35
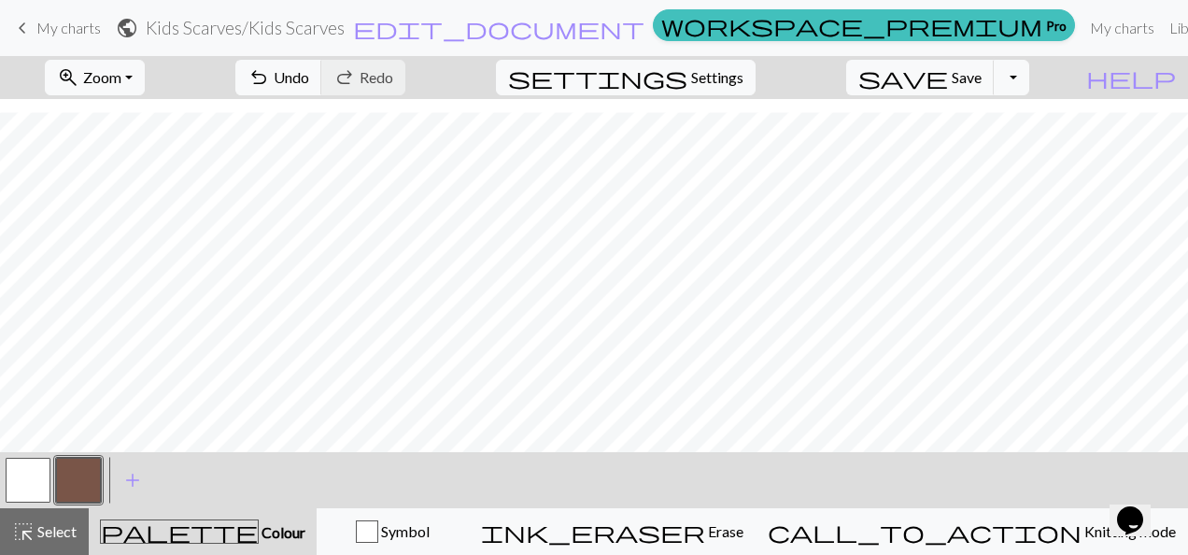
click at [38, 463] on button "button" at bounding box center [28, 480] width 45 height 45
click at [36, 474] on button "button" at bounding box center [28, 480] width 45 height 45
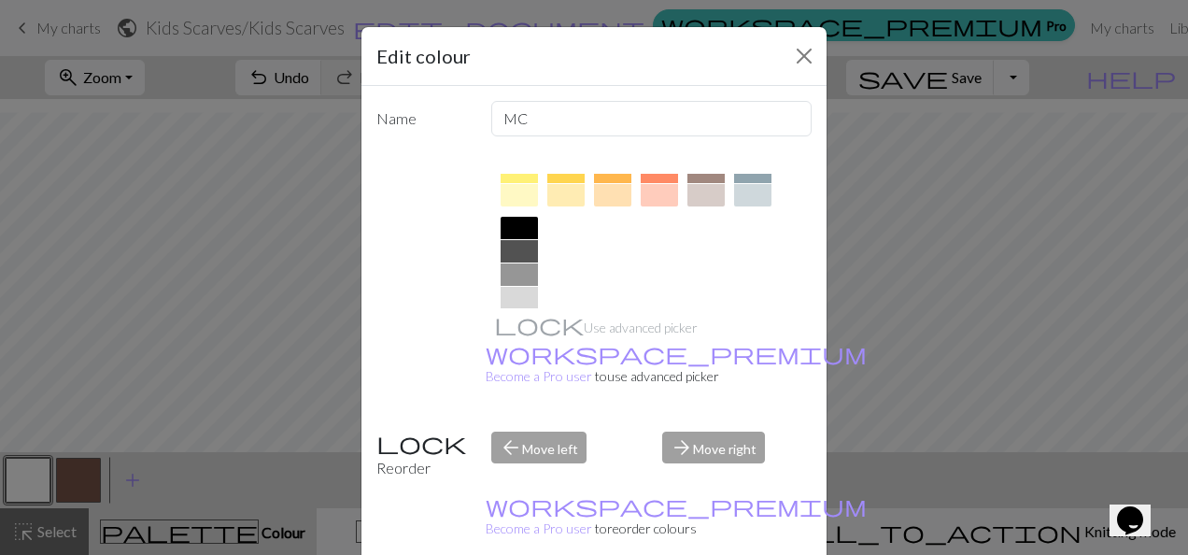
scroll to position [396, 0]
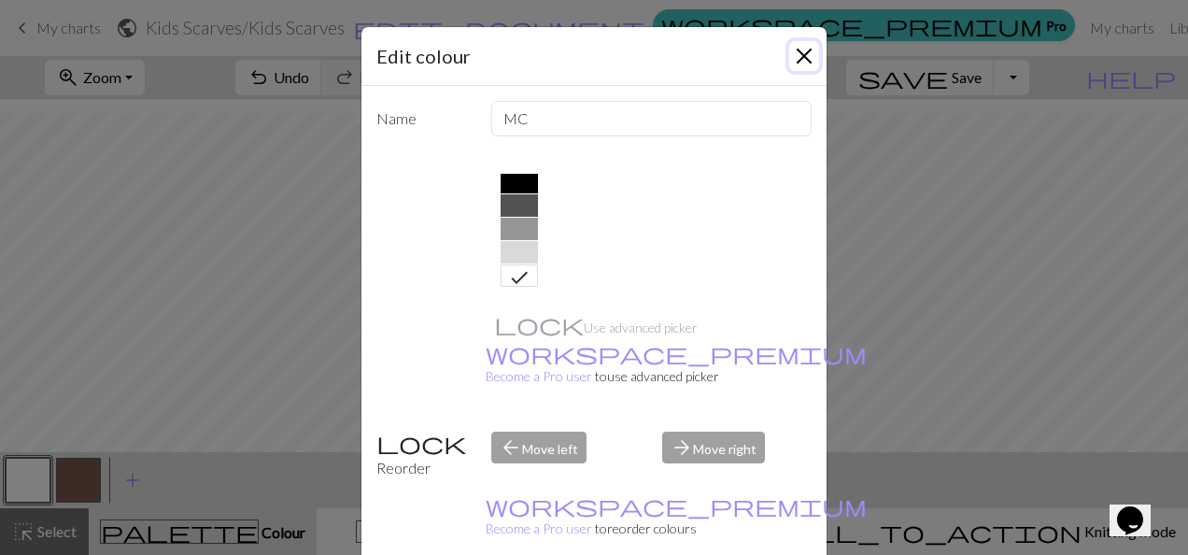
click at [792, 60] on button "Close" at bounding box center [804, 56] width 30 height 30
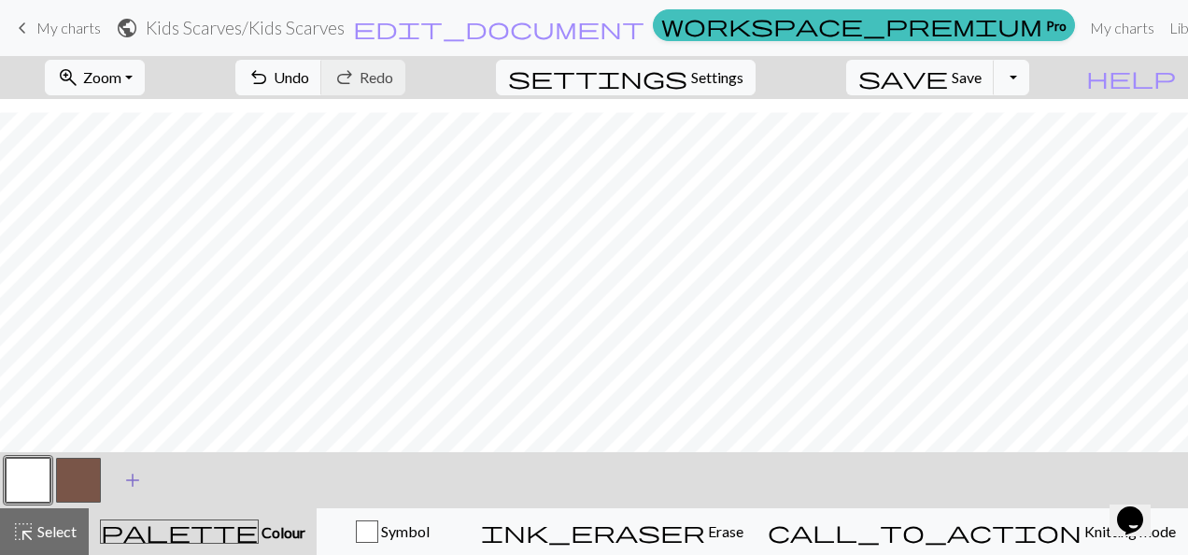
click at [128, 491] on span "add" at bounding box center [132, 480] width 22 height 26
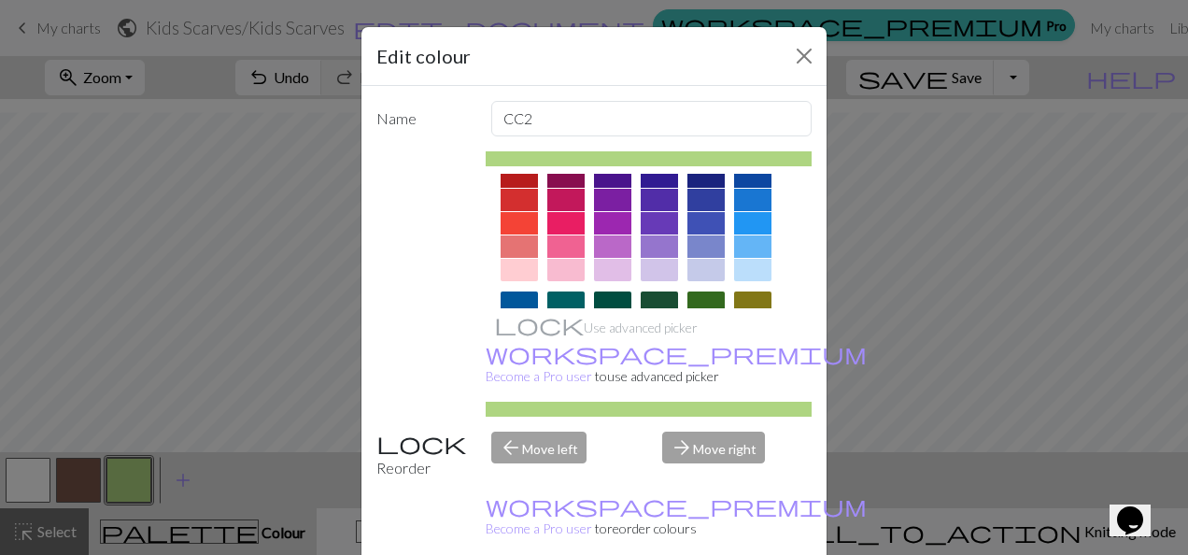
scroll to position [24, 0]
click at [514, 225] on div at bounding box center [519, 222] width 37 height 22
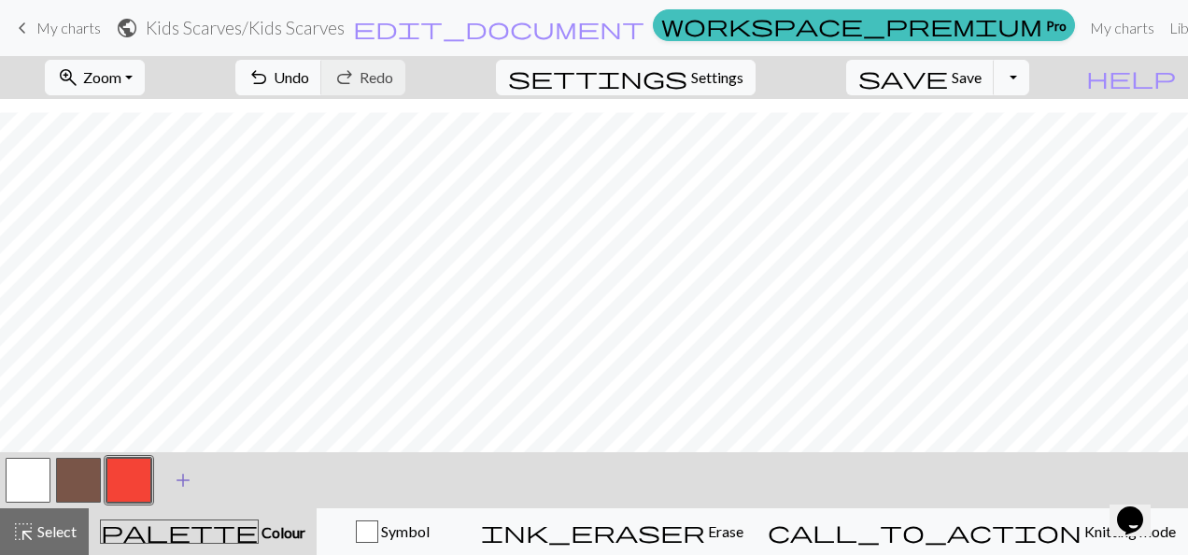
click at [183, 482] on span "add" at bounding box center [183, 480] width 22 height 26
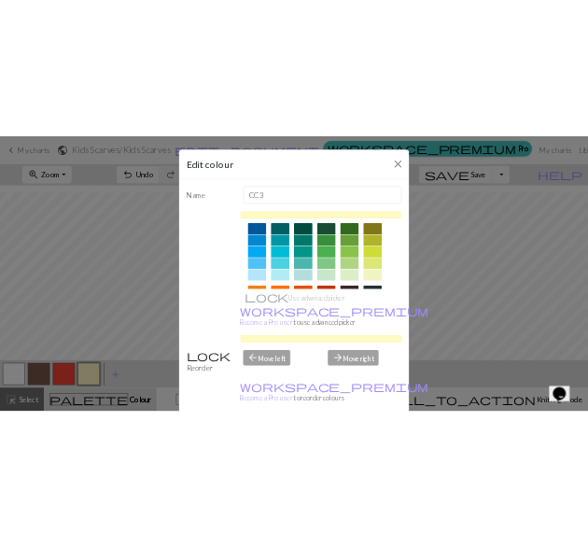
scroll to position [131, 0]
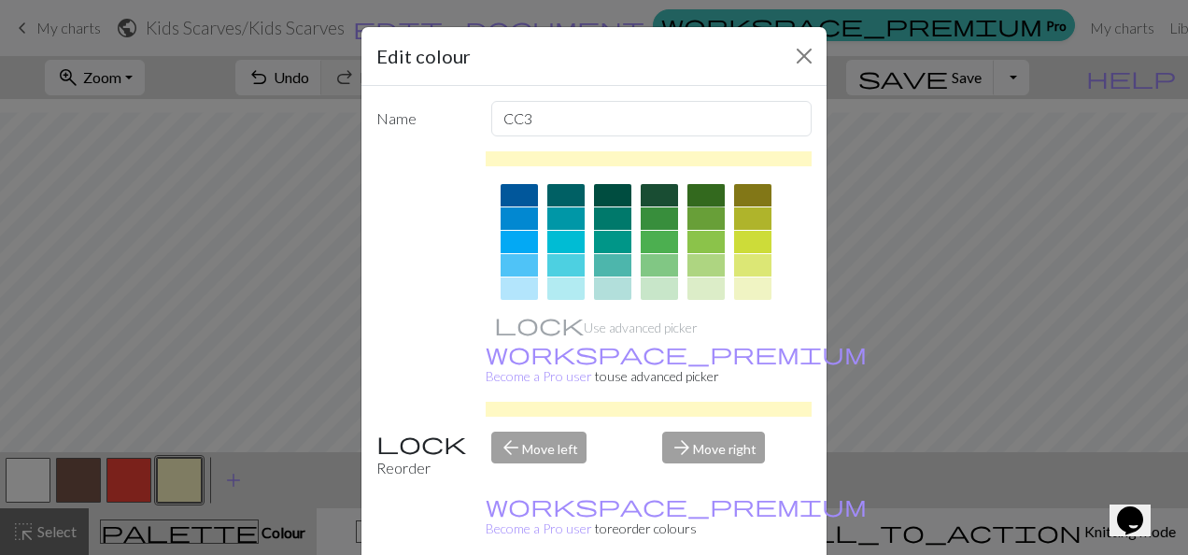
click at [695, 202] on div at bounding box center [705, 195] width 37 height 22
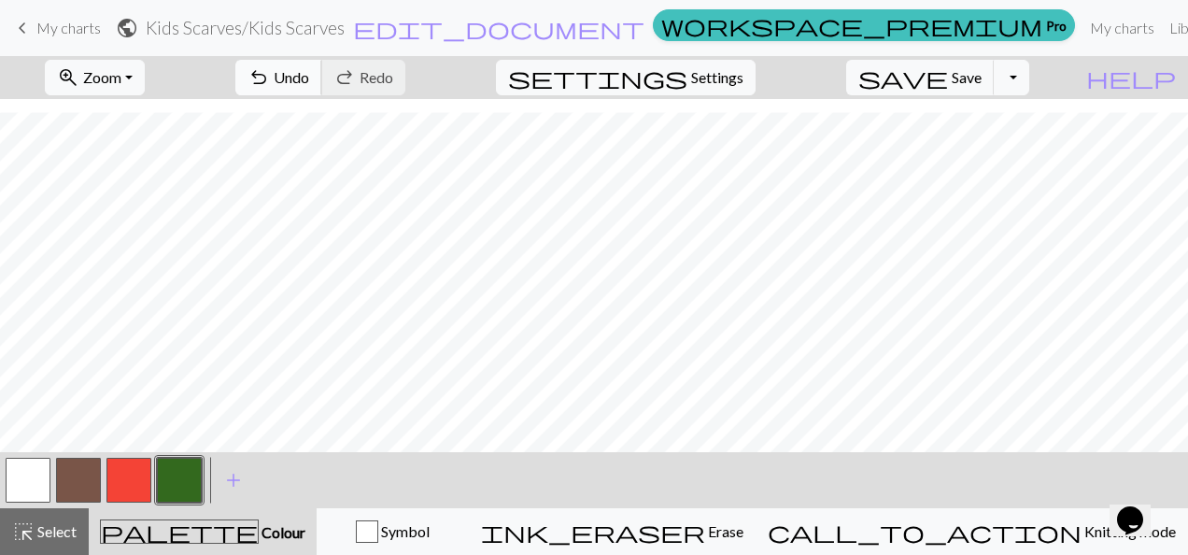
click at [309, 78] on span "Undo" at bounding box center [291, 77] width 35 height 18
click at [82, 481] on button "button" at bounding box center [78, 480] width 45 height 45
click at [178, 480] on button "button" at bounding box center [179, 480] width 45 height 45
click at [687, 80] on span "settings" at bounding box center [597, 77] width 179 height 26
select select "aran"
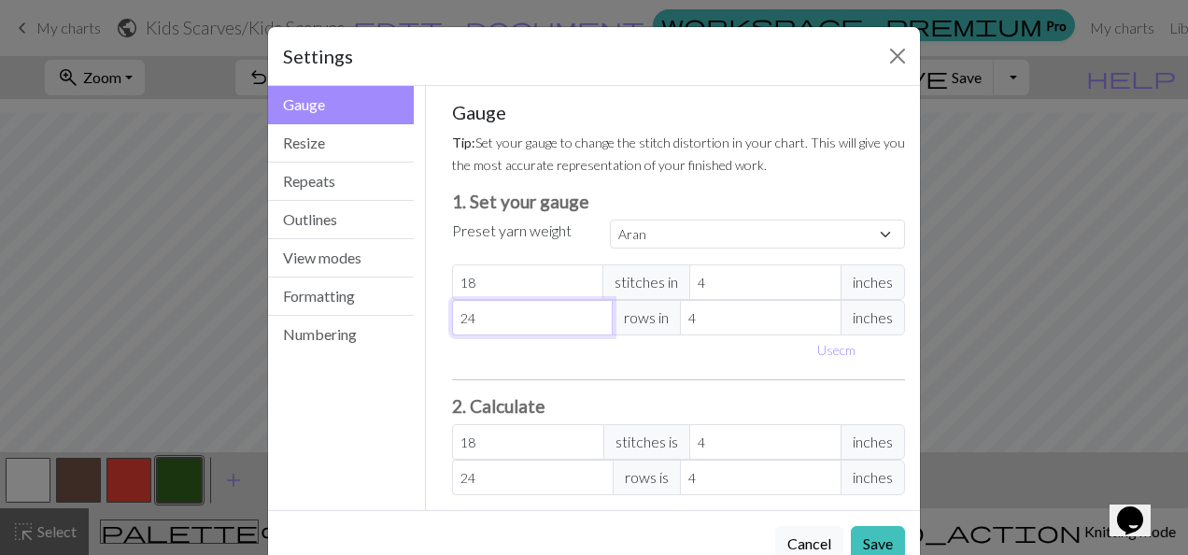
click at [518, 319] on input "24" at bounding box center [533, 317] width 162 height 35
click at [306, 132] on button "Resize" at bounding box center [341, 143] width 146 height 38
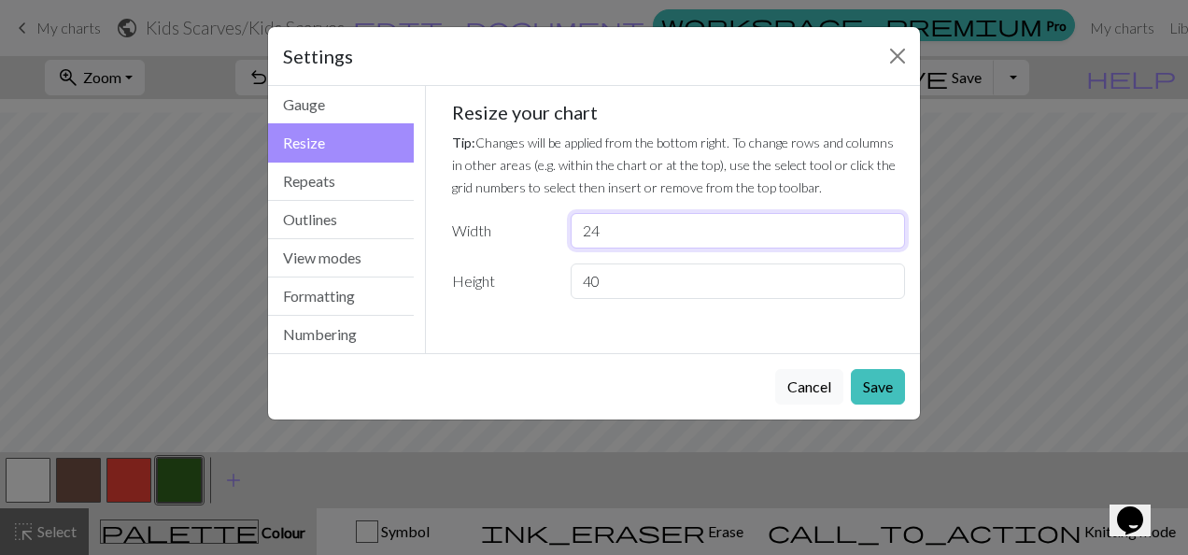
click at [887, 223] on input "24" at bounding box center [738, 230] width 334 height 35
click at [887, 223] on input "25" at bounding box center [738, 230] width 334 height 35
type input "26"
click at [887, 223] on input "26" at bounding box center [738, 230] width 334 height 35
click at [877, 382] on button "Save" at bounding box center [878, 386] width 54 height 35
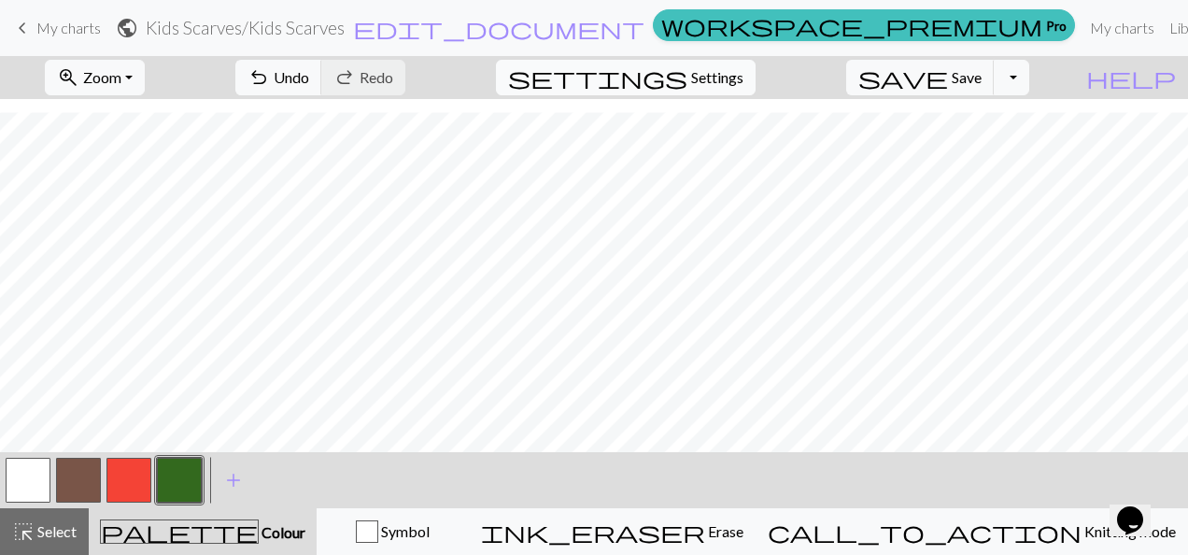
click at [729, 88] on button "settings Settings" at bounding box center [626, 77] width 260 height 35
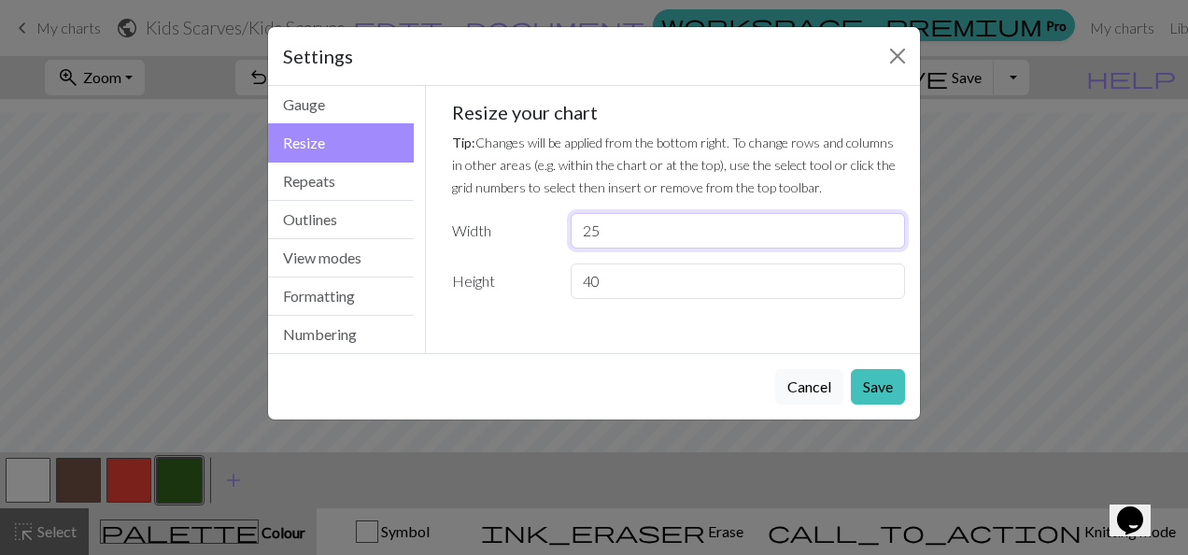
click at [889, 239] on input "25" at bounding box center [738, 230] width 334 height 35
type input "24"
click at [889, 239] on input "24" at bounding box center [738, 230] width 334 height 35
click at [876, 398] on button "Save" at bounding box center [878, 386] width 54 height 35
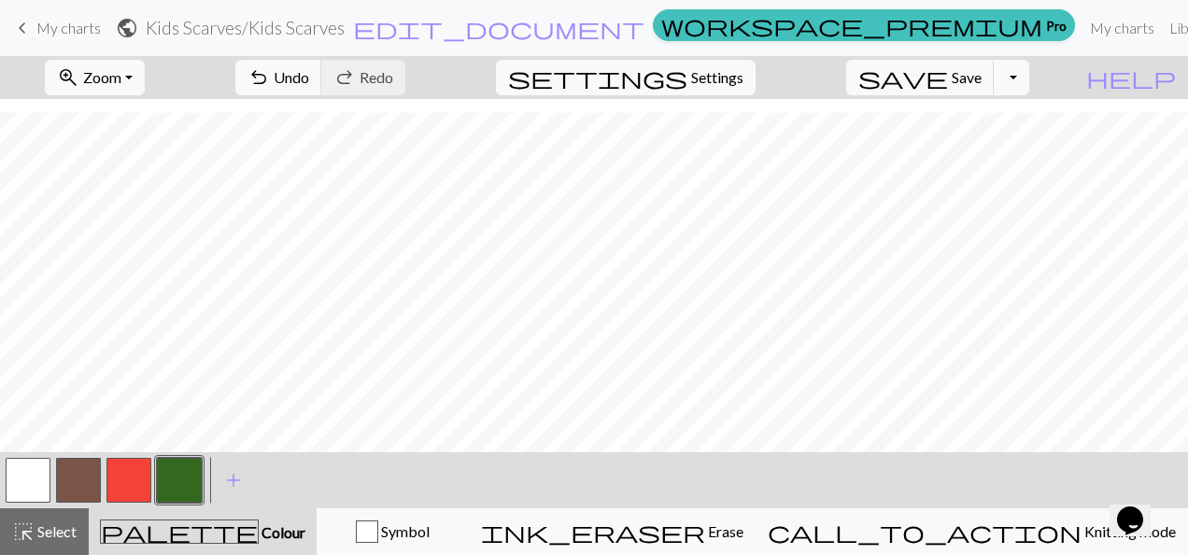
click at [68, 475] on button "button" at bounding box center [78, 480] width 45 height 45
click at [35, 486] on button "button" at bounding box center [28, 480] width 45 height 45
click at [75, 474] on button "button" at bounding box center [78, 480] width 45 height 45
click at [121, 474] on button "button" at bounding box center [128, 480] width 45 height 45
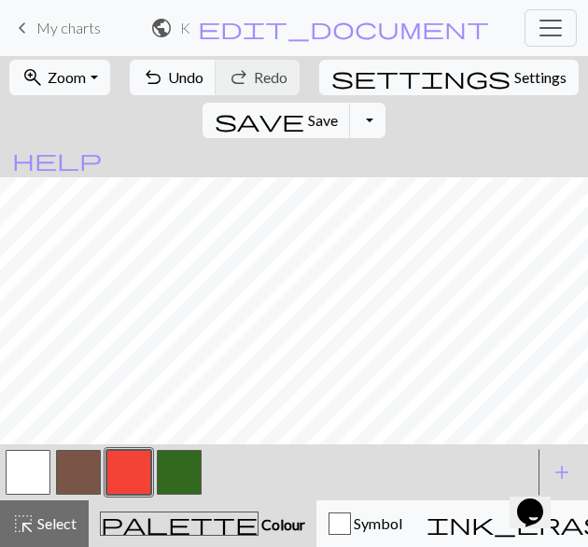
click at [24, 462] on button "button" at bounding box center [28, 472] width 45 height 45
click at [82, 474] on button "button" at bounding box center [78, 472] width 45 height 45
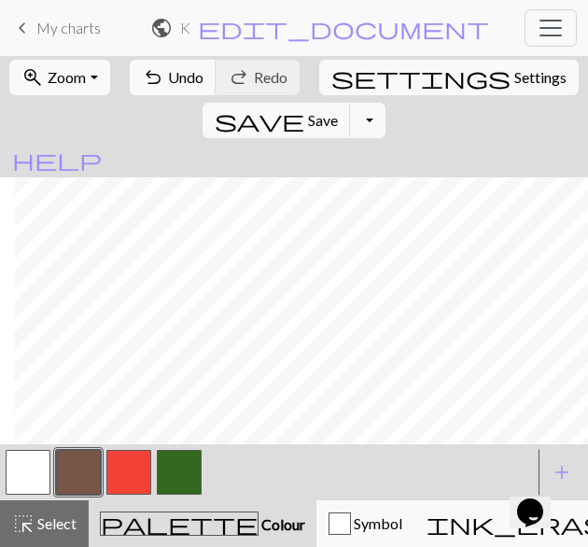
click at [127, 464] on button "button" at bounding box center [128, 472] width 45 height 45
click at [70, 475] on button "button" at bounding box center [78, 472] width 45 height 45
click at [130, 470] on button "button" at bounding box center [128, 472] width 45 height 45
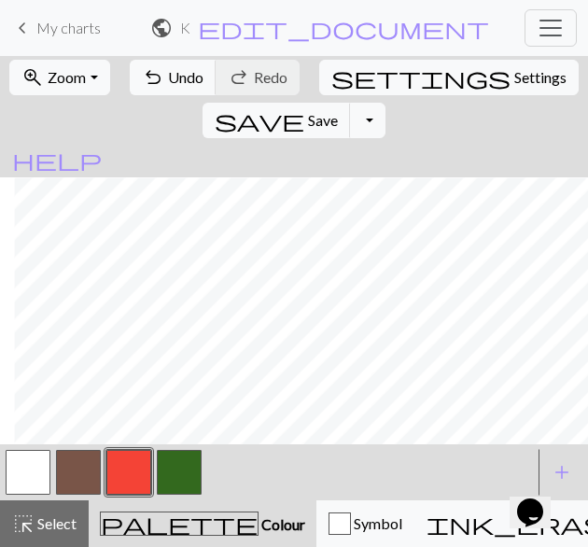
click at [34, 474] on button "button" at bounding box center [28, 472] width 45 height 45
click at [115, 477] on button "button" at bounding box center [128, 472] width 45 height 45
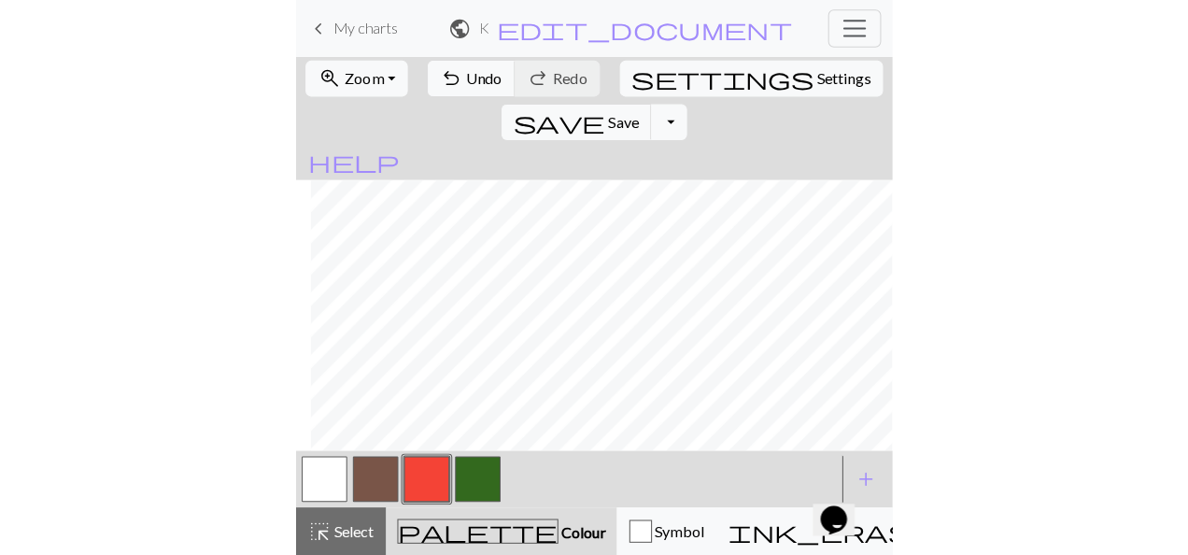
scroll to position [390, 120]
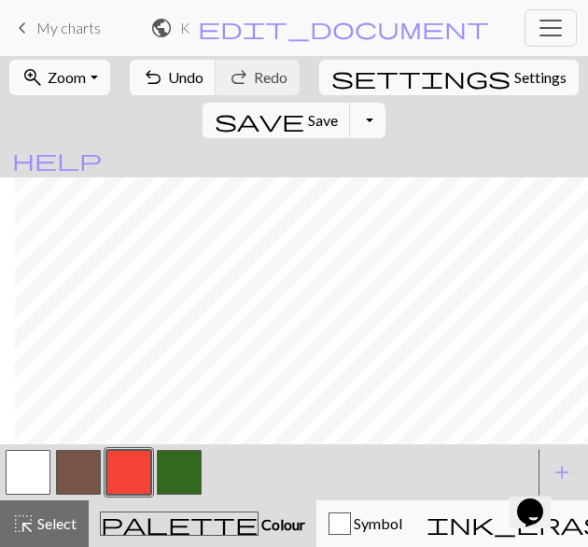
click at [67, 472] on button "button" at bounding box center [78, 472] width 45 height 45
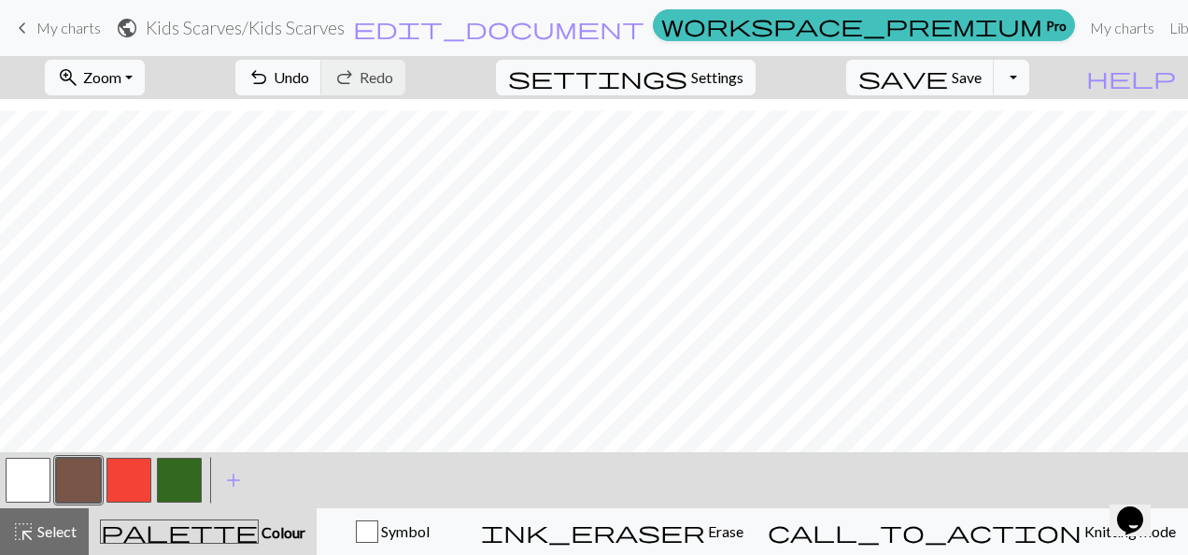
scroll to position [491, 0]
click at [44, 480] on button "button" at bounding box center [28, 480] width 45 height 45
click at [39, 531] on span "Select" at bounding box center [56, 531] width 42 height 18
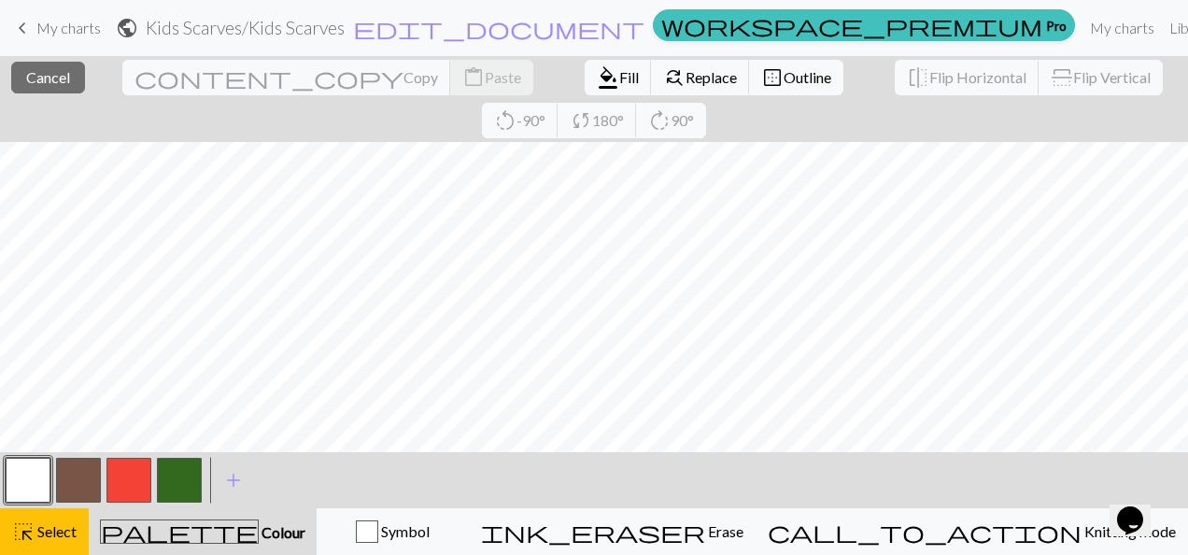
scroll to position [370, 0]
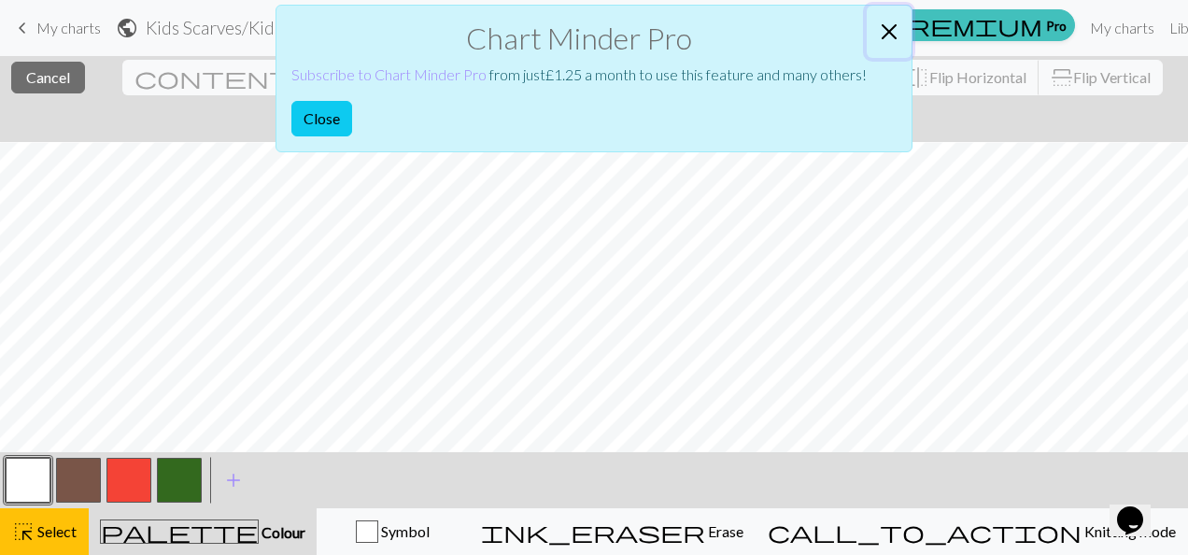
click at [887, 26] on button "Close" at bounding box center [889, 32] width 45 height 52
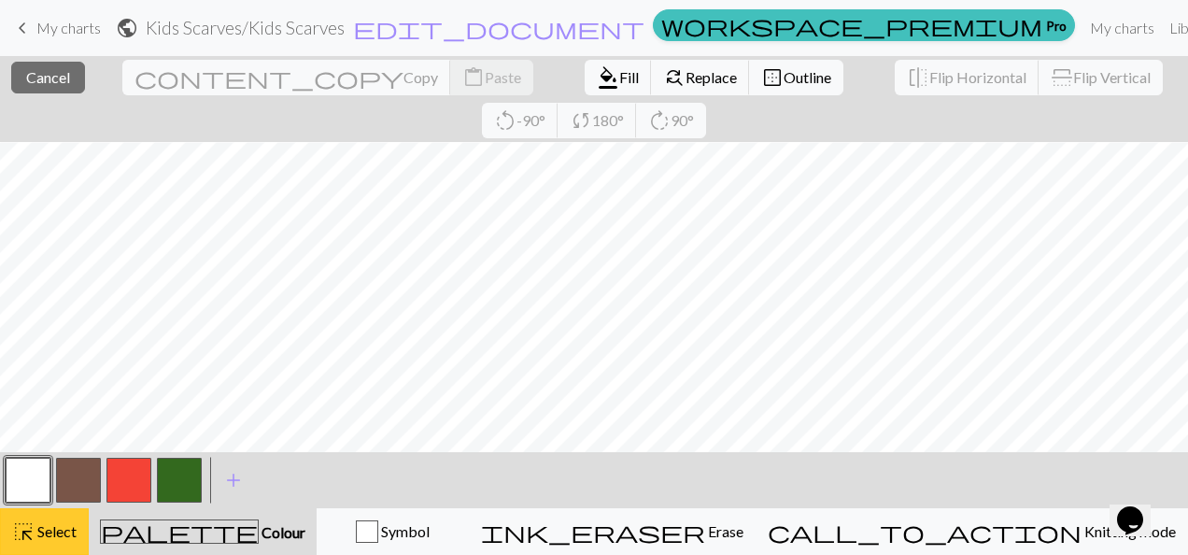
click at [39, 540] on div "highlight_alt Select Select" at bounding box center [44, 531] width 64 height 22
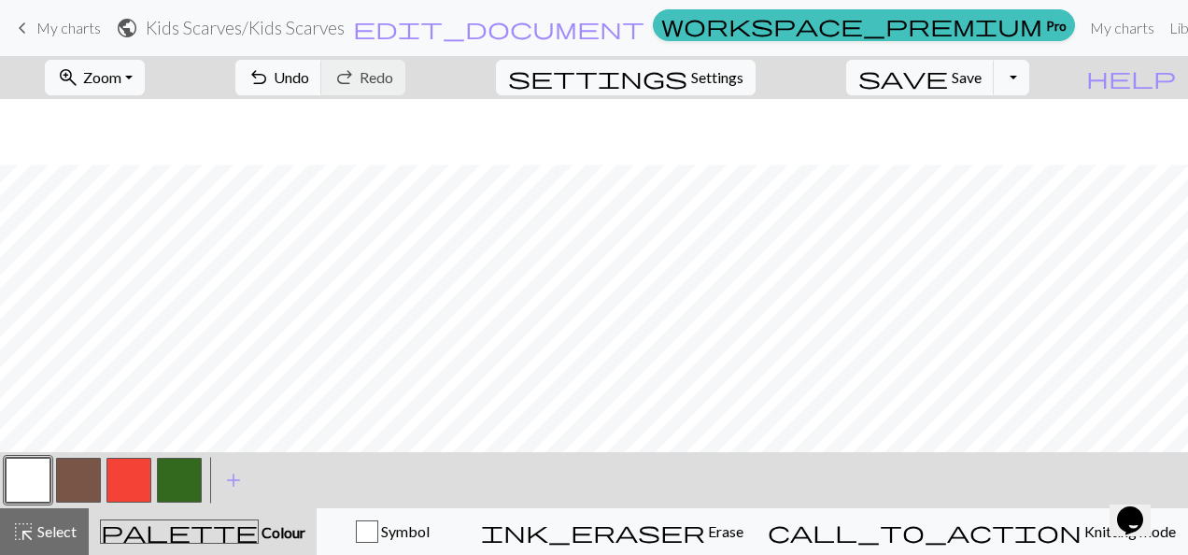
scroll to position [443, 0]
click at [86, 478] on button "button" at bounding box center [78, 480] width 45 height 45
click at [132, 466] on button "button" at bounding box center [128, 480] width 45 height 45
click at [78, 484] on button "button" at bounding box center [78, 480] width 45 height 45
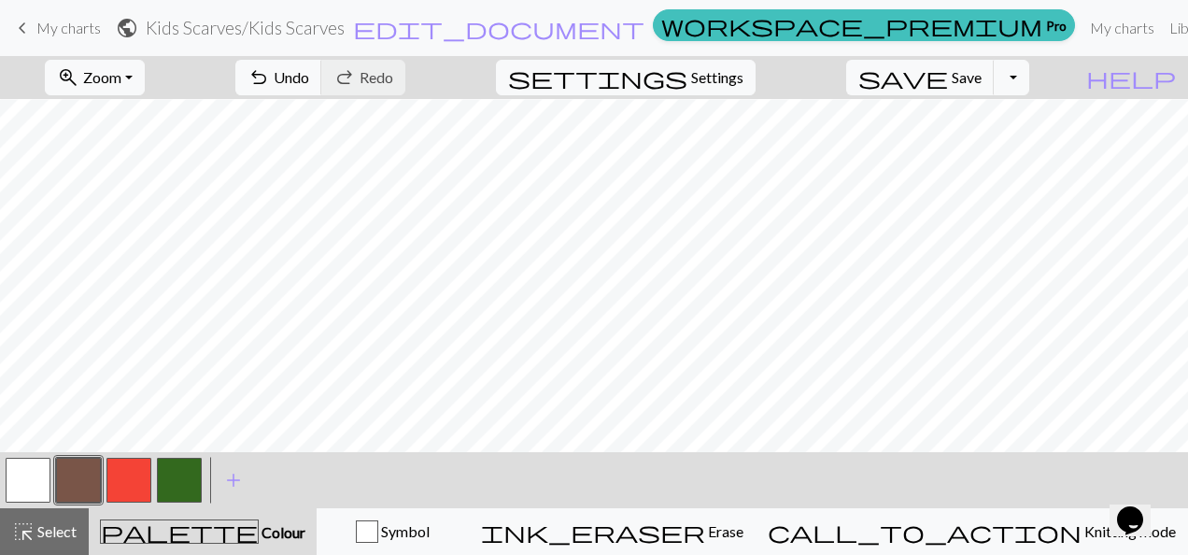
click at [137, 462] on button "button" at bounding box center [128, 480] width 45 height 45
click at [125, 473] on button "button" at bounding box center [128, 480] width 45 height 45
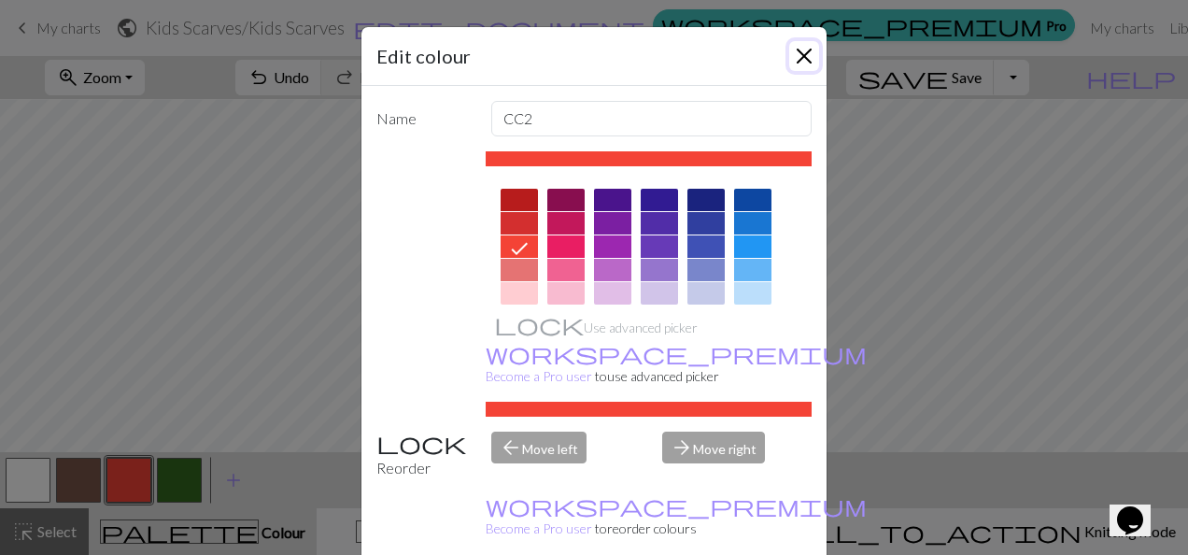
click at [798, 64] on button "Close" at bounding box center [804, 56] width 30 height 30
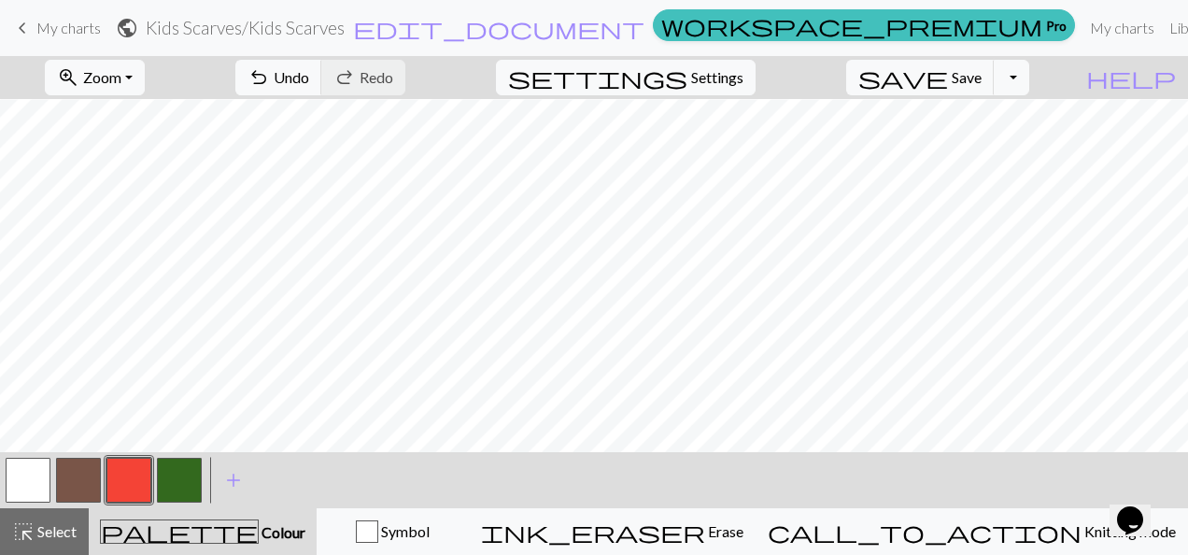
click at [67, 482] on button "button" at bounding box center [78, 480] width 45 height 45
click at [120, 485] on button "button" at bounding box center [128, 480] width 45 height 45
click at [35, 484] on button "button" at bounding box center [28, 480] width 45 height 45
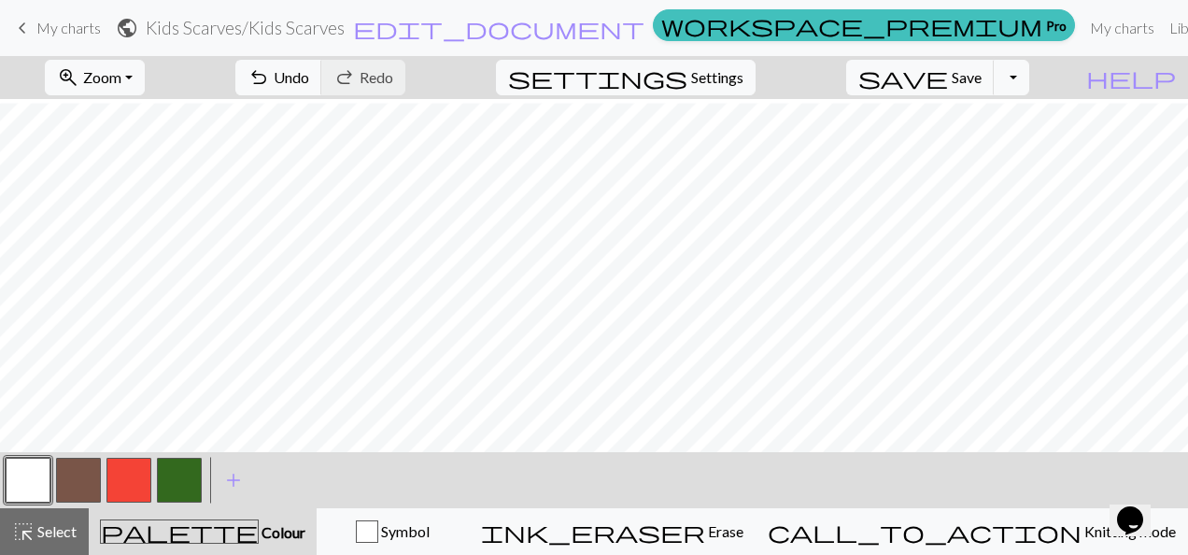
click at [178, 472] on button "button" at bounding box center [179, 480] width 45 height 45
click at [31, 474] on button "button" at bounding box center [28, 480] width 45 height 45
click at [174, 475] on button "button" at bounding box center [179, 480] width 45 height 45
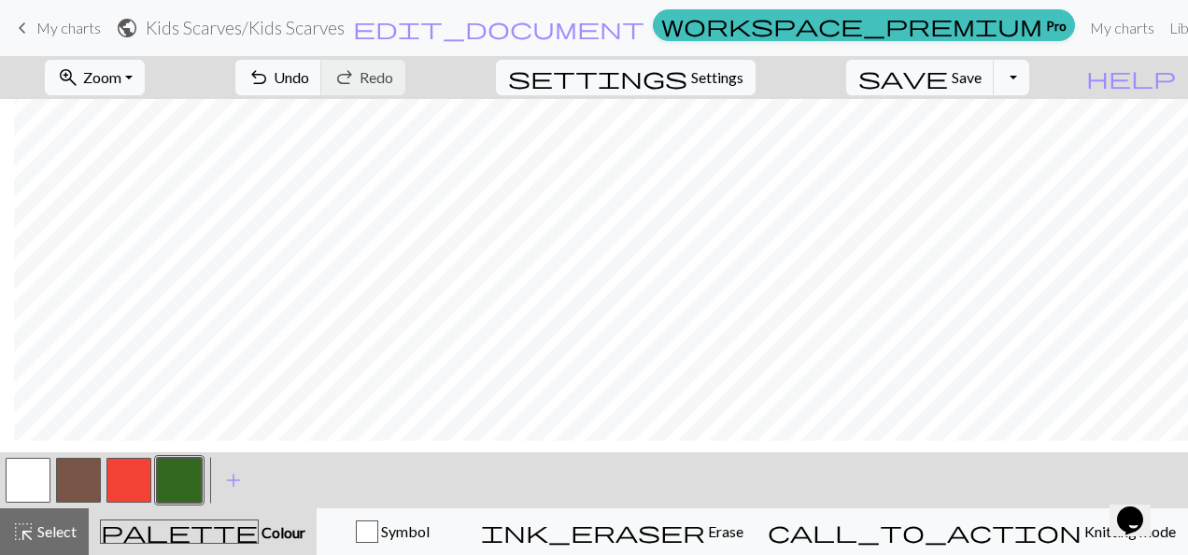
scroll to position [155, 14]
click at [32, 487] on button "button" at bounding box center [28, 480] width 45 height 45
click at [128, 476] on button "button" at bounding box center [128, 480] width 45 height 45
click at [27, 484] on button "button" at bounding box center [28, 480] width 45 height 45
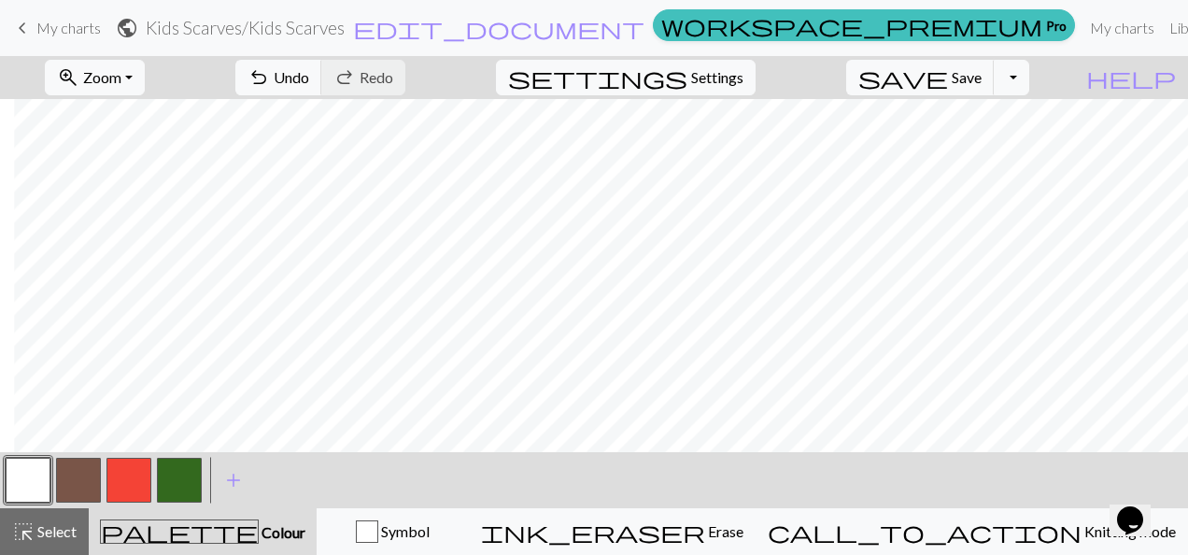
scroll to position [196, 14]
click at [172, 491] on button "button" at bounding box center [179, 480] width 45 height 45
click at [123, 482] on button "button" at bounding box center [128, 480] width 45 height 45
click at [163, 491] on button "button" at bounding box center [179, 480] width 45 height 45
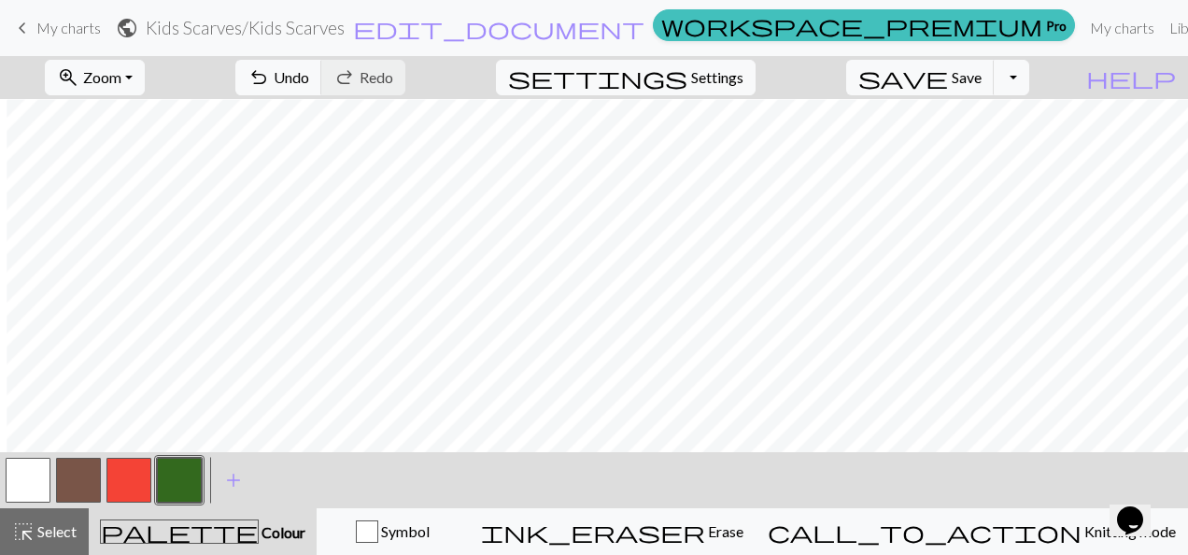
scroll to position [318, 0]
click at [9, 472] on button "button" at bounding box center [28, 480] width 45 height 45
click at [171, 484] on button "button" at bounding box center [179, 480] width 45 height 45
click at [115, 472] on button "button" at bounding box center [128, 480] width 45 height 45
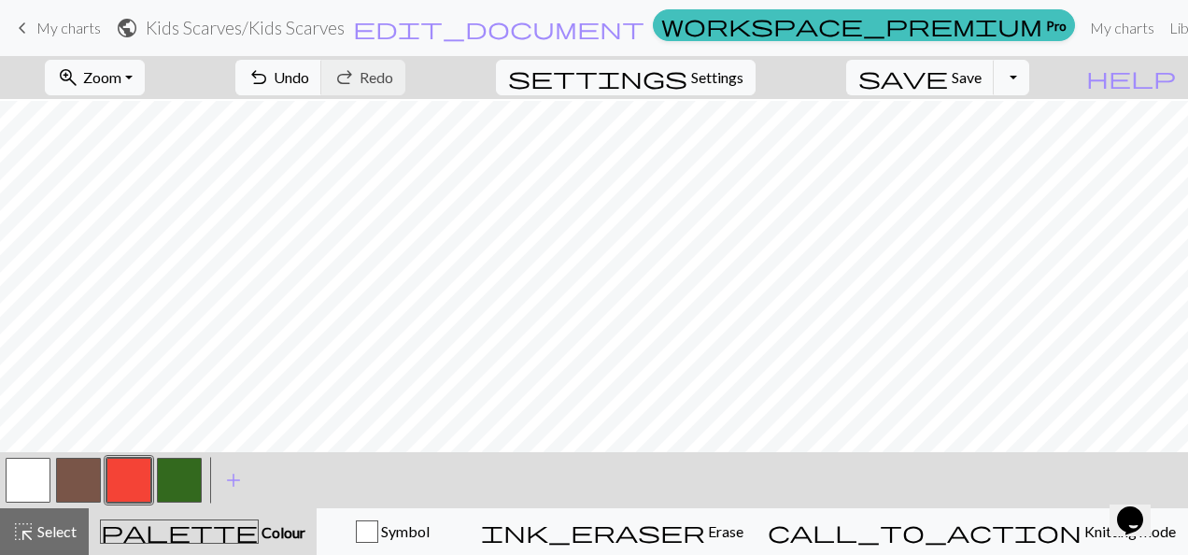
scroll to position [308, 0]
click at [172, 482] on button "button" at bounding box center [179, 480] width 45 height 45
drag, startPoint x: 152, startPoint y: 476, endPoint x: 179, endPoint y: 477, distance: 27.1
click at [179, 477] on div at bounding box center [104, 480] width 202 height 50
click at [179, 477] on button "button" at bounding box center [179, 480] width 45 height 45
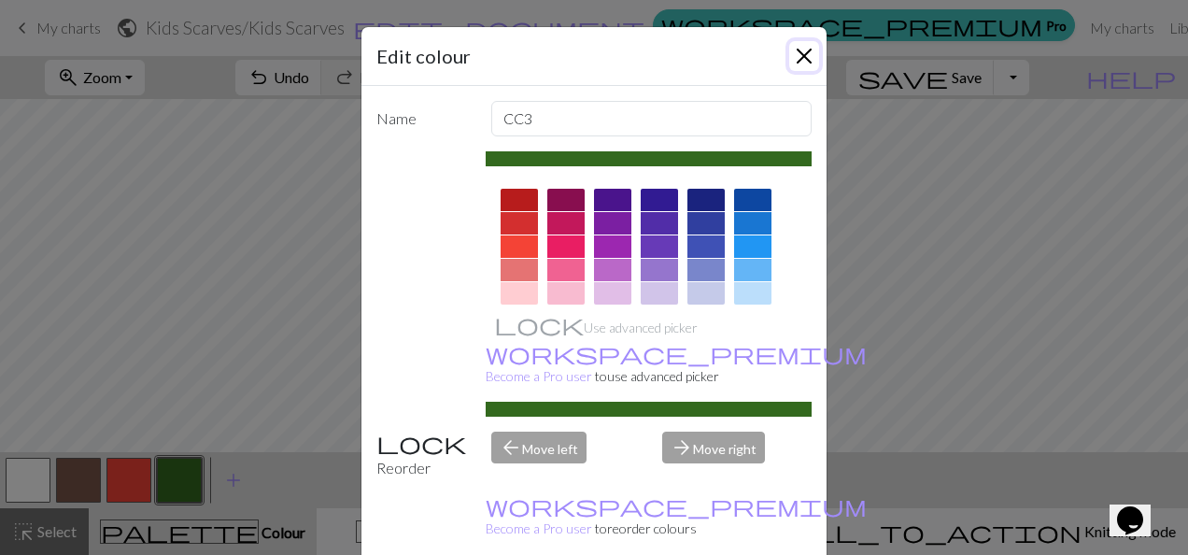
click at [791, 61] on button "Close" at bounding box center [804, 56] width 30 height 30
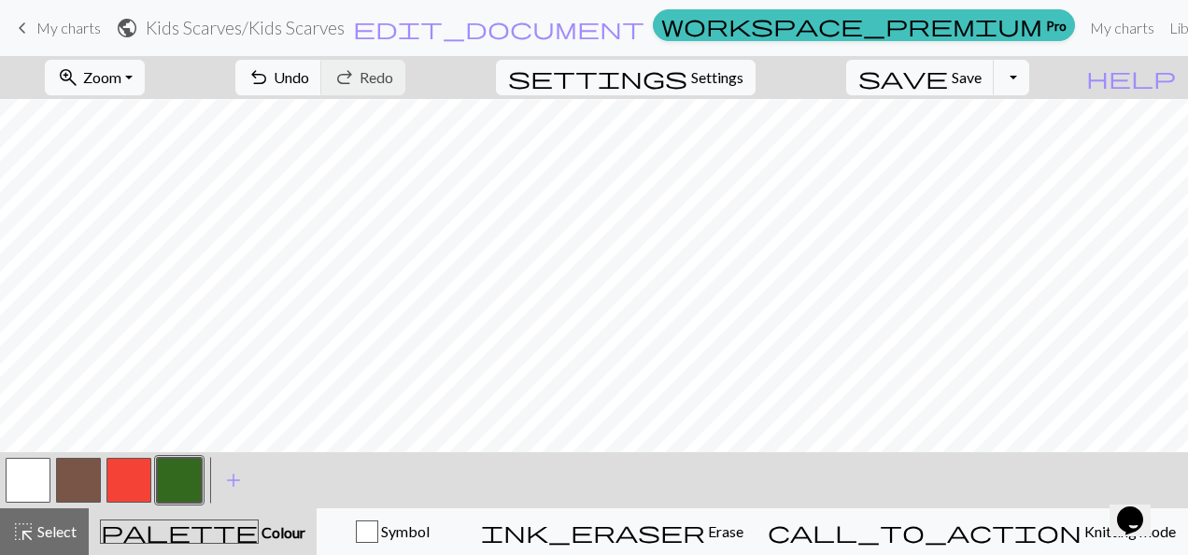
scroll to position [471, 0]
click at [41, 485] on button "button" at bounding box center [28, 480] width 45 height 45
click at [168, 478] on button "button" at bounding box center [179, 480] width 45 height 45
click at [170, 476] on button "button" at bounding box center [179, 480] width 45 height 45
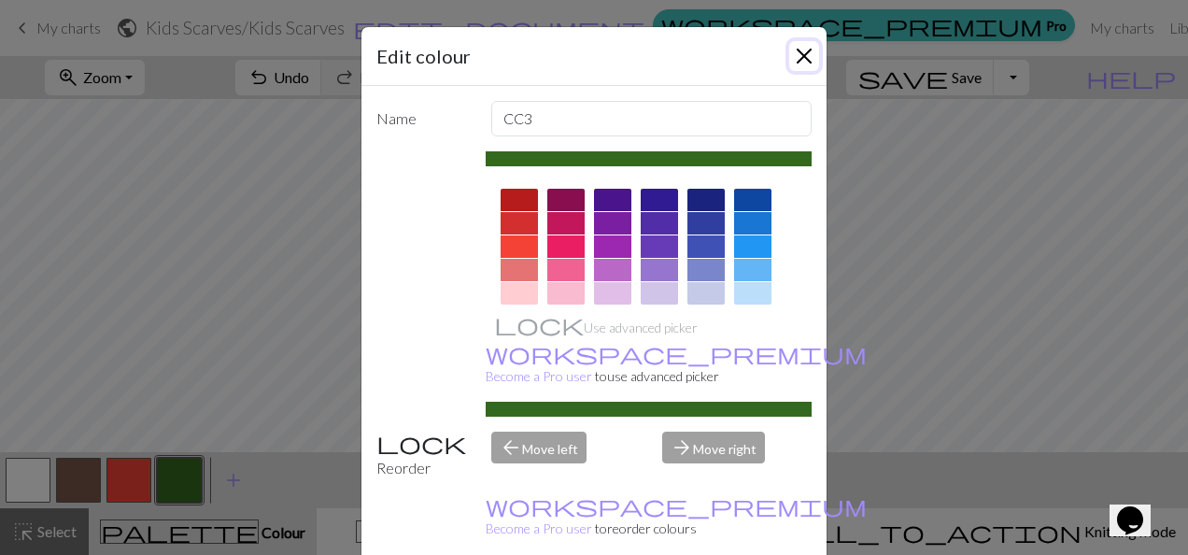
click at [798, 50] on button "Close" at bounding box center [804, 56] width 30 height 30
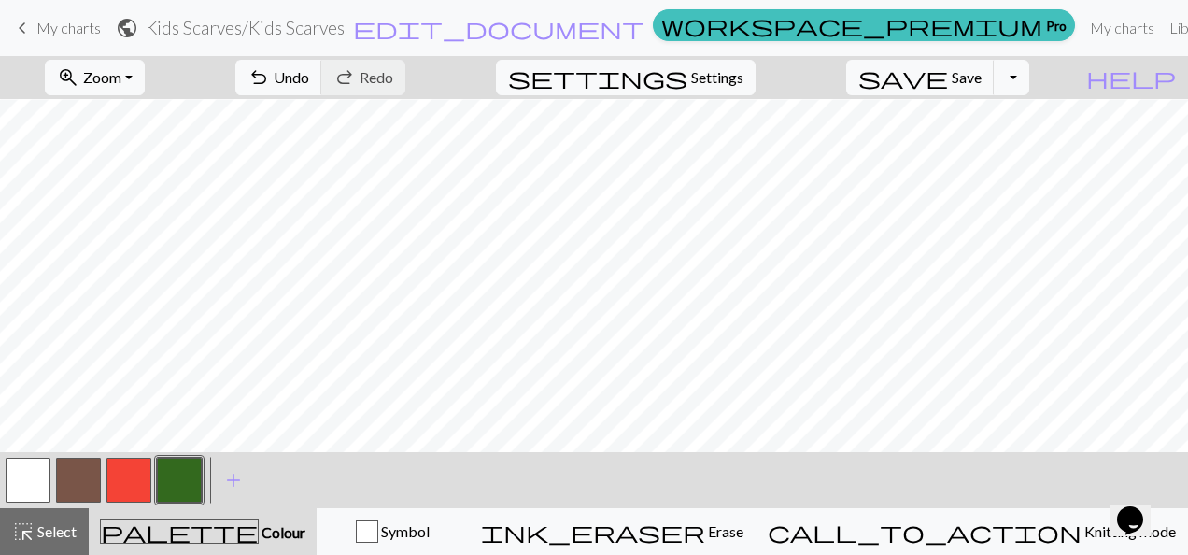
click at [35, 474] on button "button" at bounding box center [28, 480] width 45 height 45
click at [176, 484] on button "button" at bounding box center [179, 480] width 45 height 45
click at [27, 473] on button "button" at bounding box center [28, 480] width 45 height 45
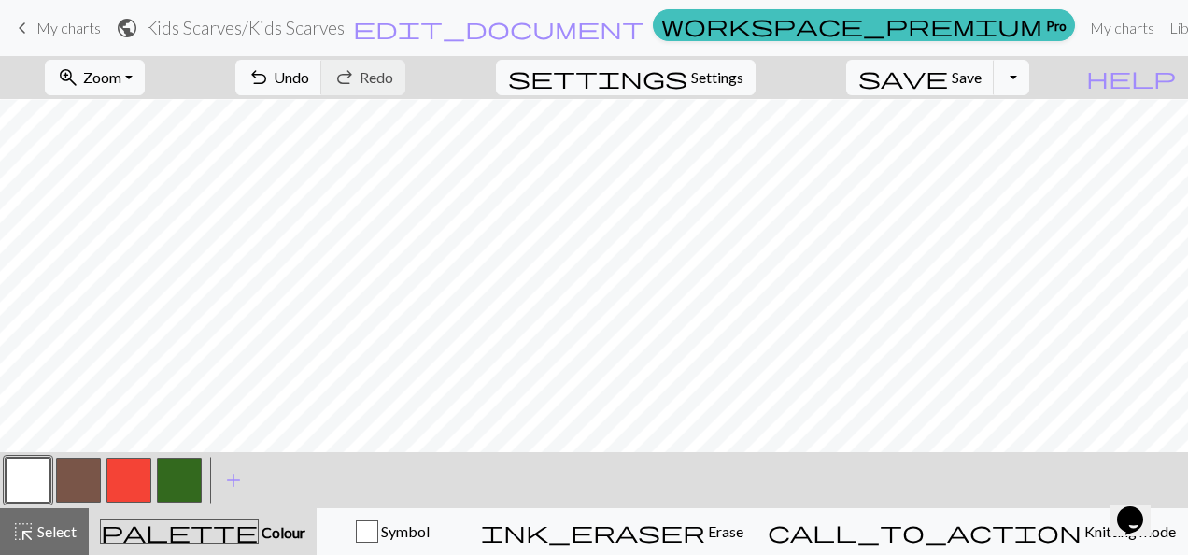
click at [183, 485] on button "button" at bounding box center [179, 480] width 45 height 45
click at [130, 476] on button "button" at bounding box center [128, 480] width 45 height 45
click at [35, 482] on button "button" at bounding box center [28, 480] width 45 height 45
click at [139, 488] on button "button" at bounding box center [128, 480] width 45 height 45
click at [181, 469] on button "button" at bounding box center [179, 480] width 45 height 45
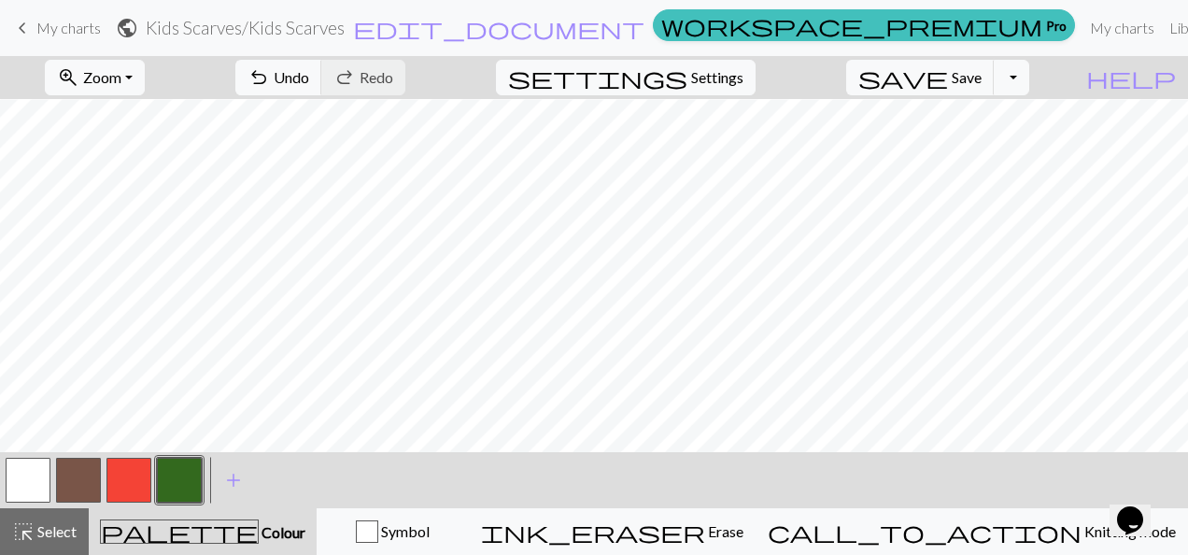
click at [142, 482] on button "button" at bounding box center [128, 480] width 45 height 45
click at [73, 476] on button "button" at bounding box center [78, 480] width 45 height 45
click at [41, 487] on button "button" at bounding box center [28, 480] width 45 height 45
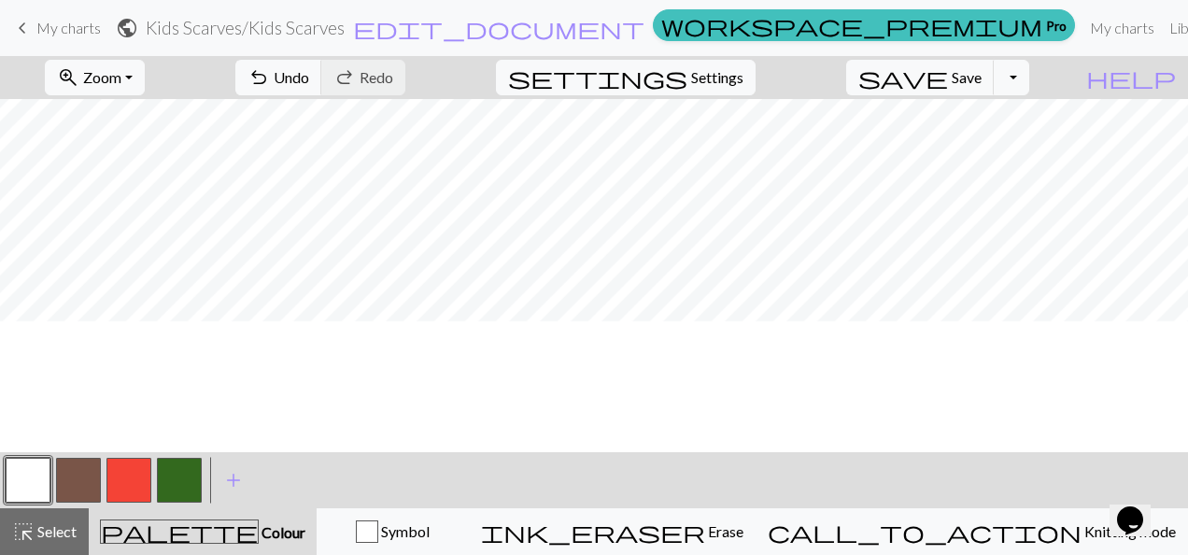
scroll to position [209, 0]
click at [61, 482] on button "button" at bounding box center [78, 480] width 45 height 45
click at [179, 474] on button "button" at bounding box center [179, 480] width 45 height 45
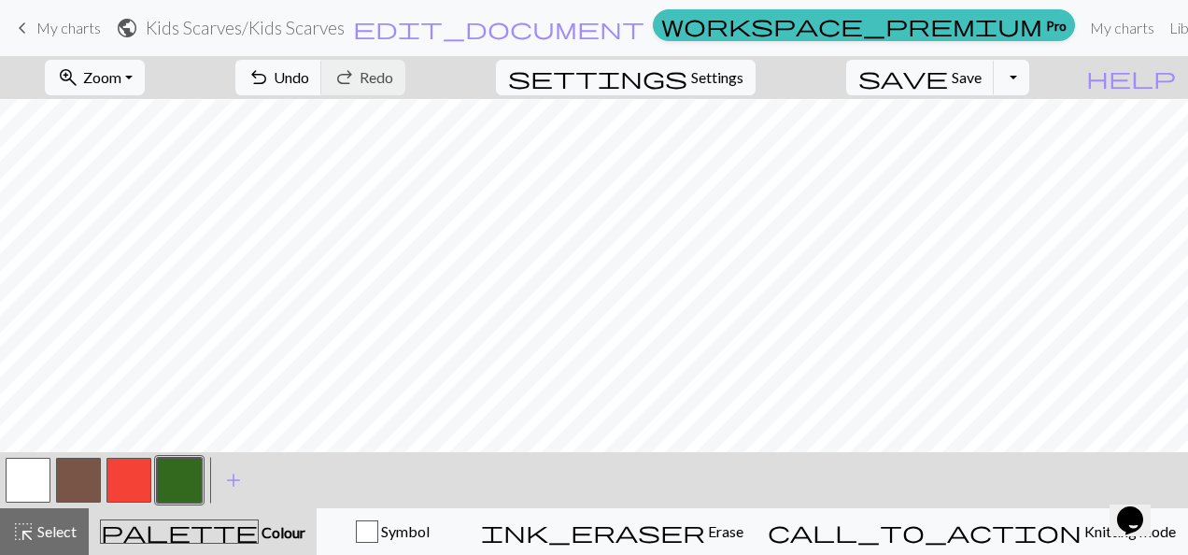
click at [85, 474] on button "button" at bounding box center [78, 480] width 45 height 45
click at [32, 490] on button "button" at bounding box center [28, 480] width 45 height 45
click at [78, 480] on button "button" at bounding box center [78, 480] width 45 height 45
click at [34, 471] on button "button" at bounding box center [28, 480] width 45 height 45
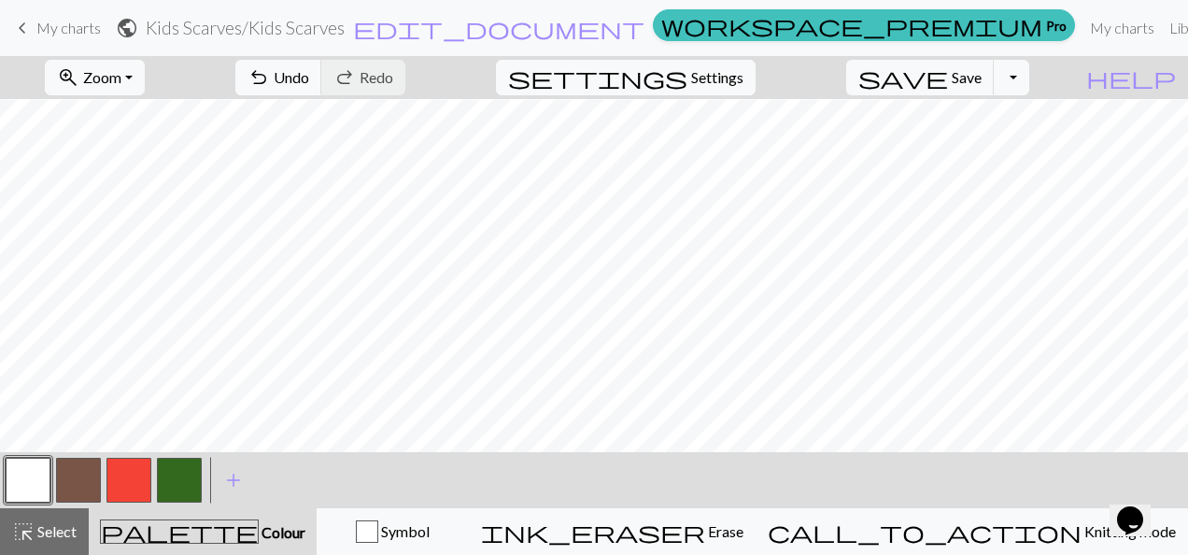
click at [77, 484] on button "button" at bounding box center [78, 480] width 45 height 45
click at [186, 487] on button "button" at bounding box center [179, 480] width 45 height 45
click at [38, 469] on button "button" at bounding box center [28, 480] width 45 height 45
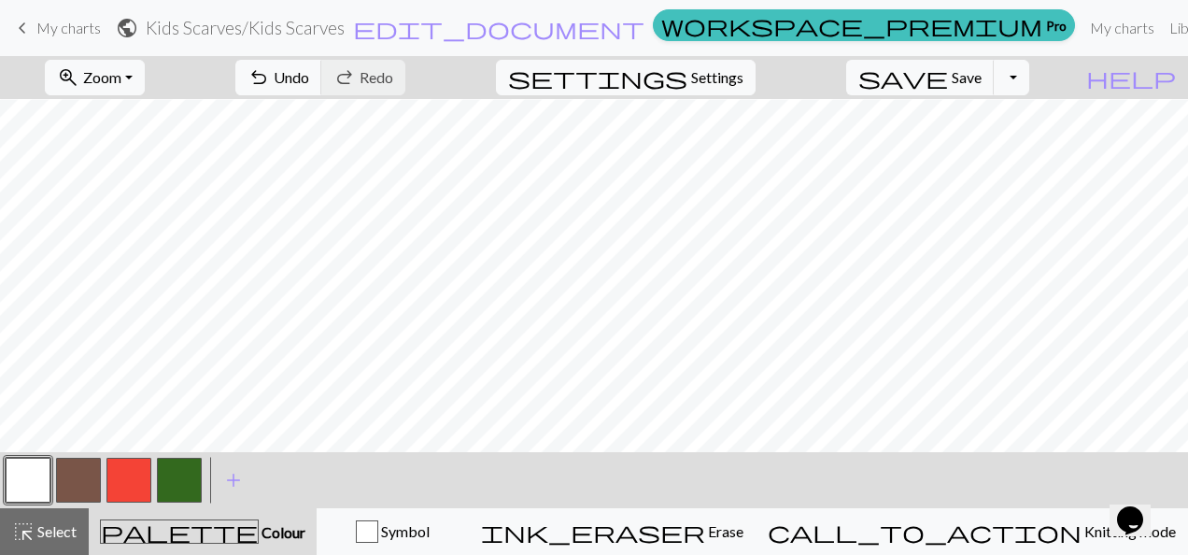
click at [180, 481] on button "button" at bounding box center [179, 480] width 45 height 45
click at [74, 483] on button "button" at bounding box center [78, 480] width 45 height 45
click at [21, 495] on button "button" at bounding box center [28, 480] width 45 height 45
click at [40, 474] on button "button" at bounding box center [28, 480] width 45 height 45
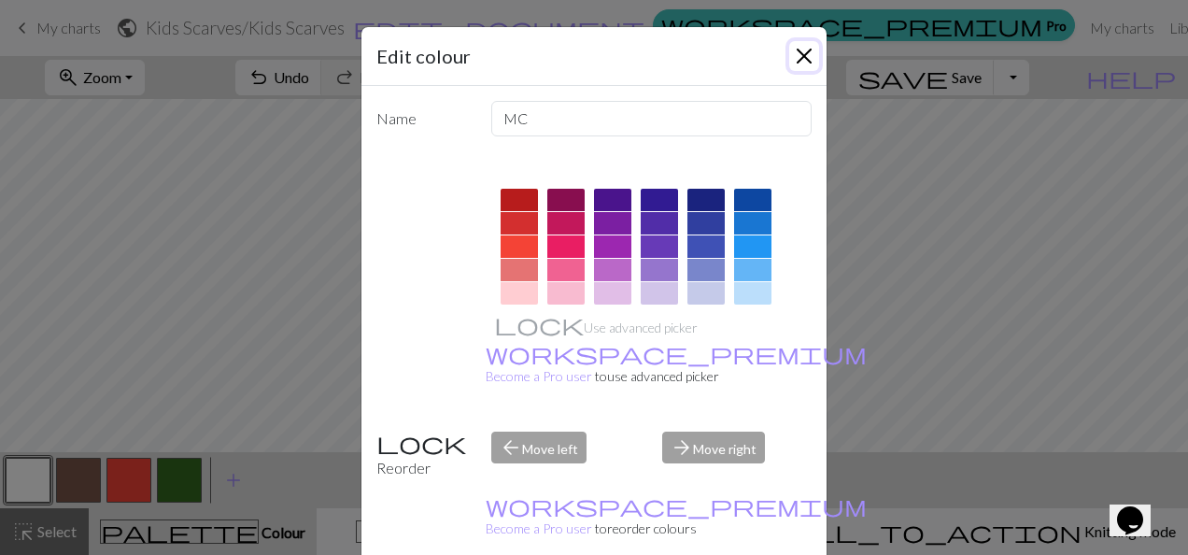
click at [798, 59] on button "Close" at bounding box center [804, 56] width 30 height 30
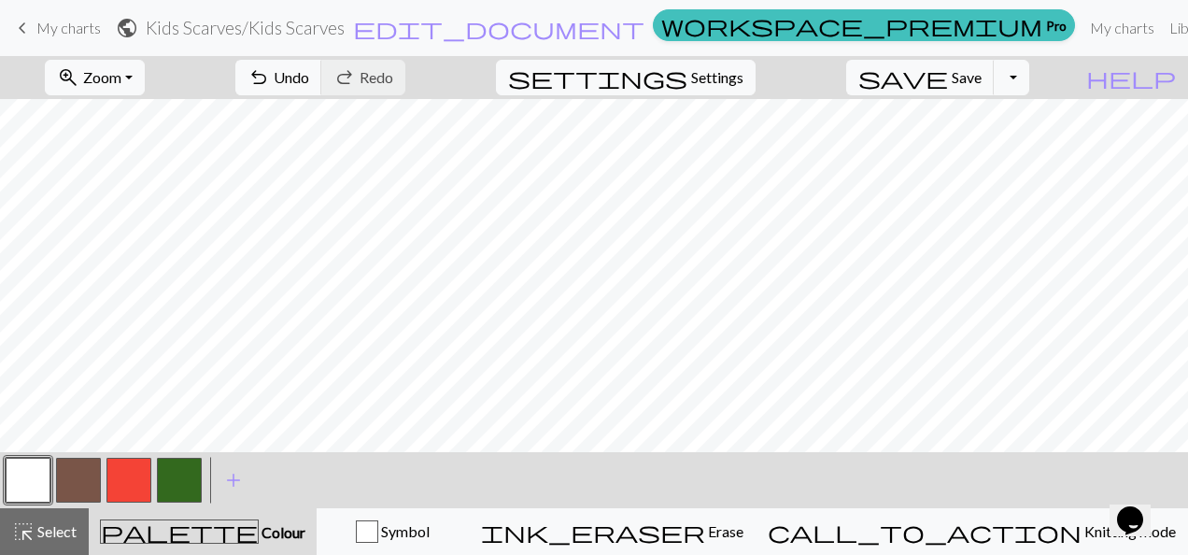
click at [86, 485] on button "button" at bounding box center [78, 480] width 45 height 45
click at [187, 470] on button "button" at bounding box center [179, 480] width 45 height 45
